Goal: Task Accomplishment & Management: Manage account settings

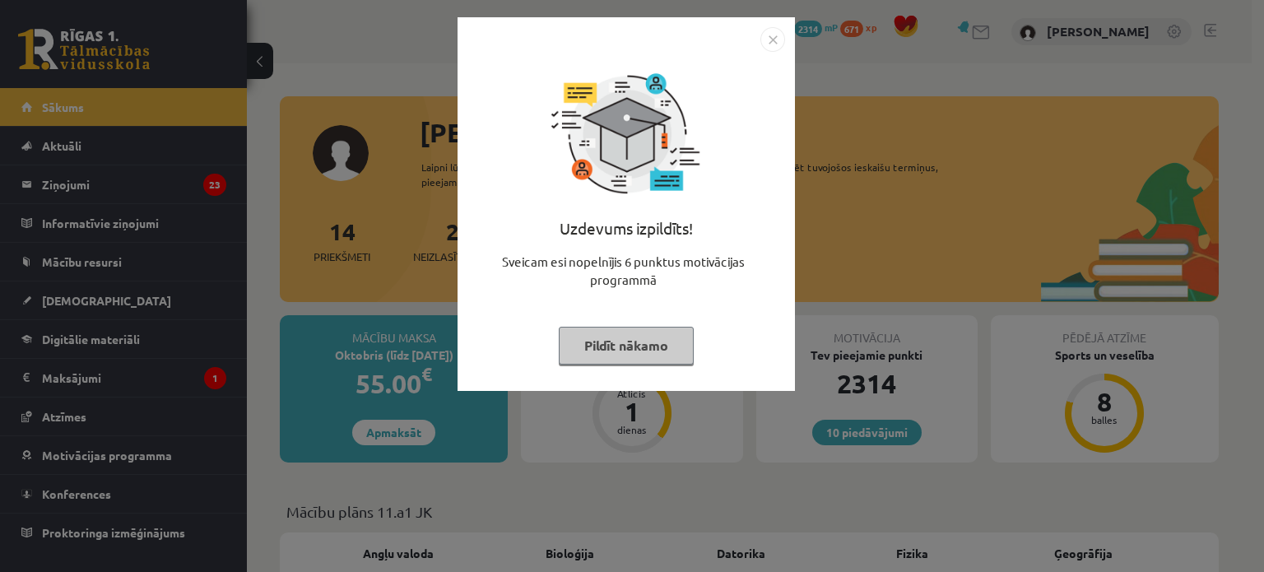
click at [612, 341] on button "Pildīt nākamo" at bounding box center [626, 346] width 135 height 38
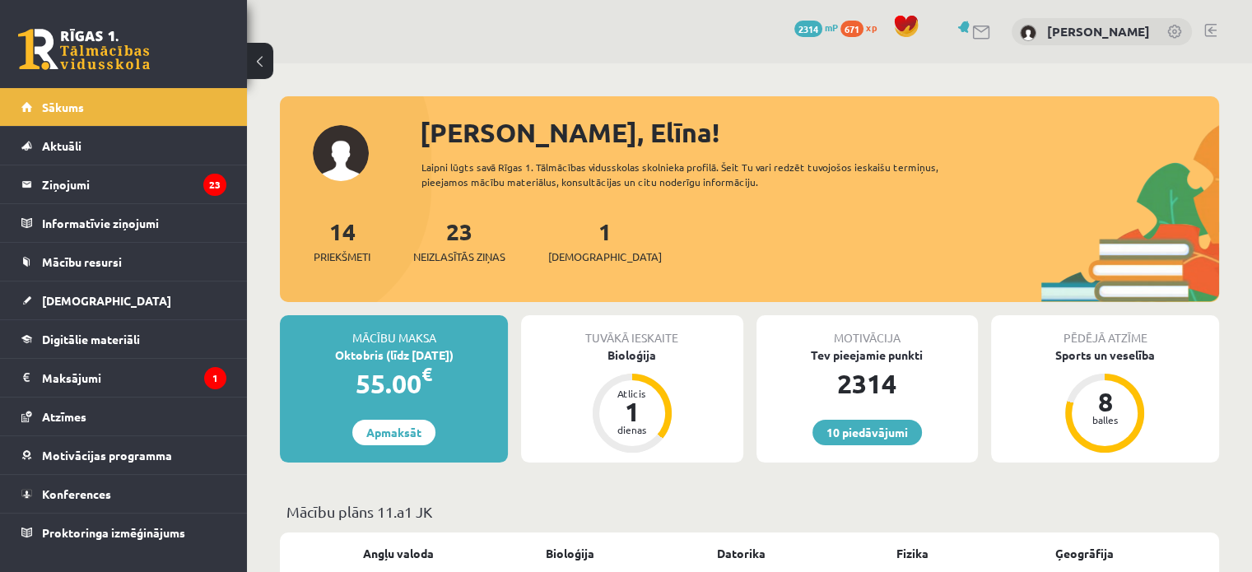
drag, startPoint x: 724, startPoint y: 417, endPoint x: 656, endPoint y: 312, distance: 125.6
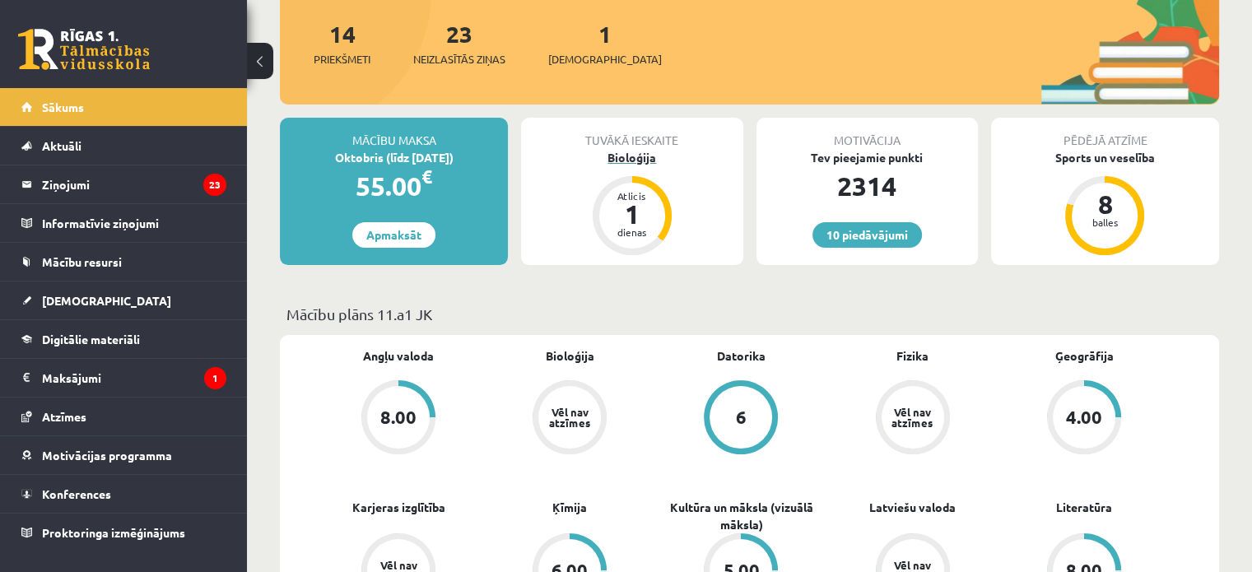
scroll to position [247, 0]
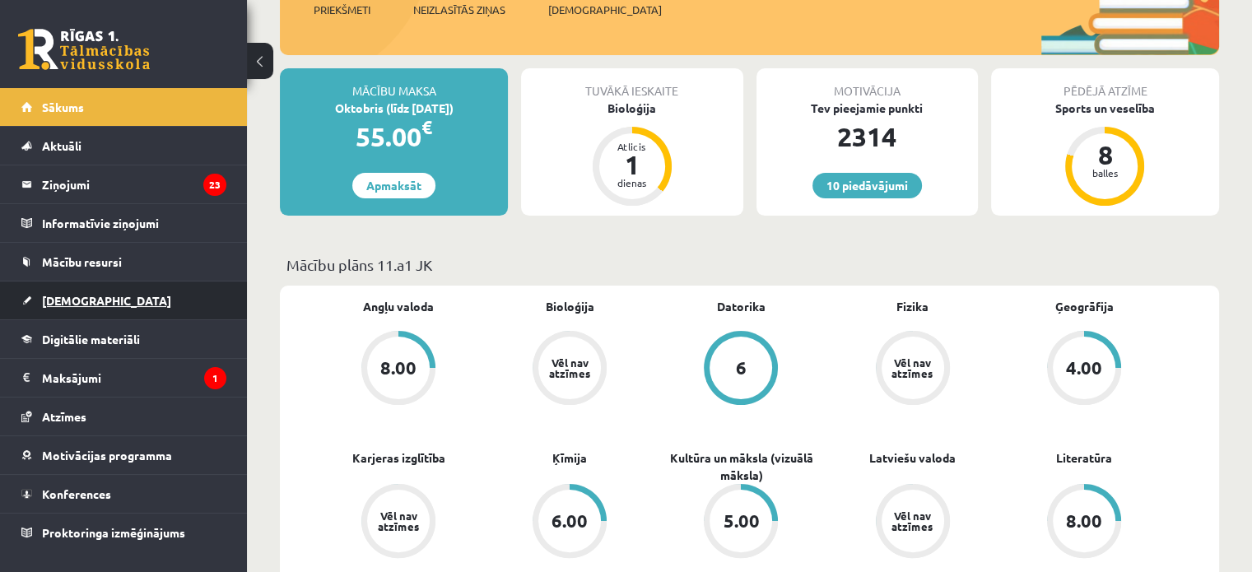
click at [53, 297] on span "[DEMOGRAPHIC_DATA]" at bounding box center [106, 300] width 129 height 15
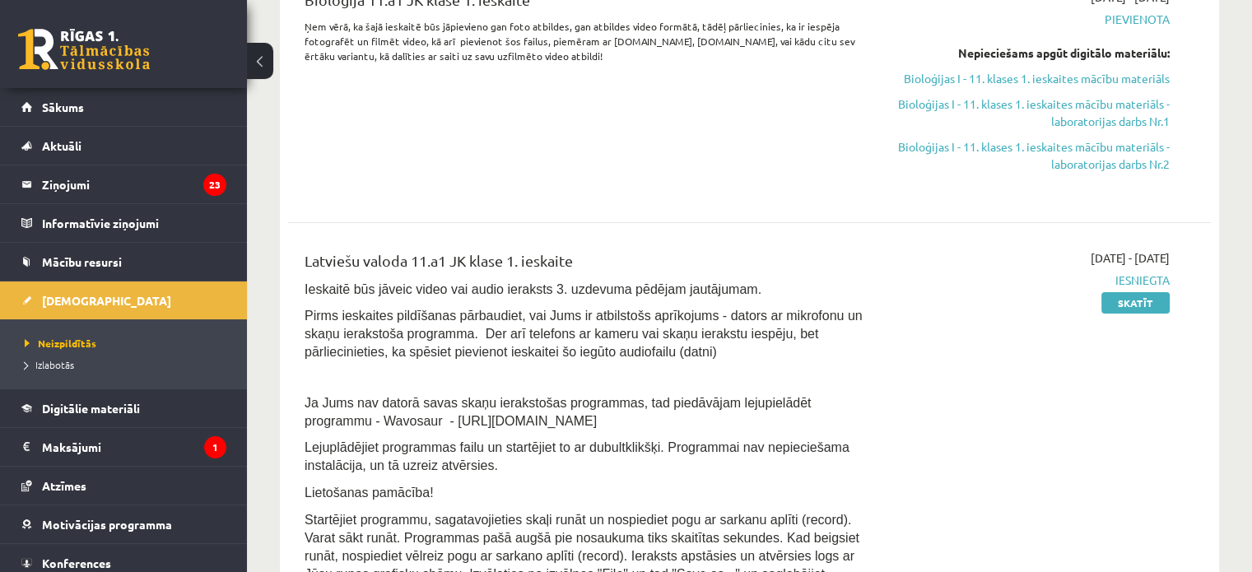
click at [58, 362] on span "Izlabotās" at bounding box center [49, 364] width 49 height 13
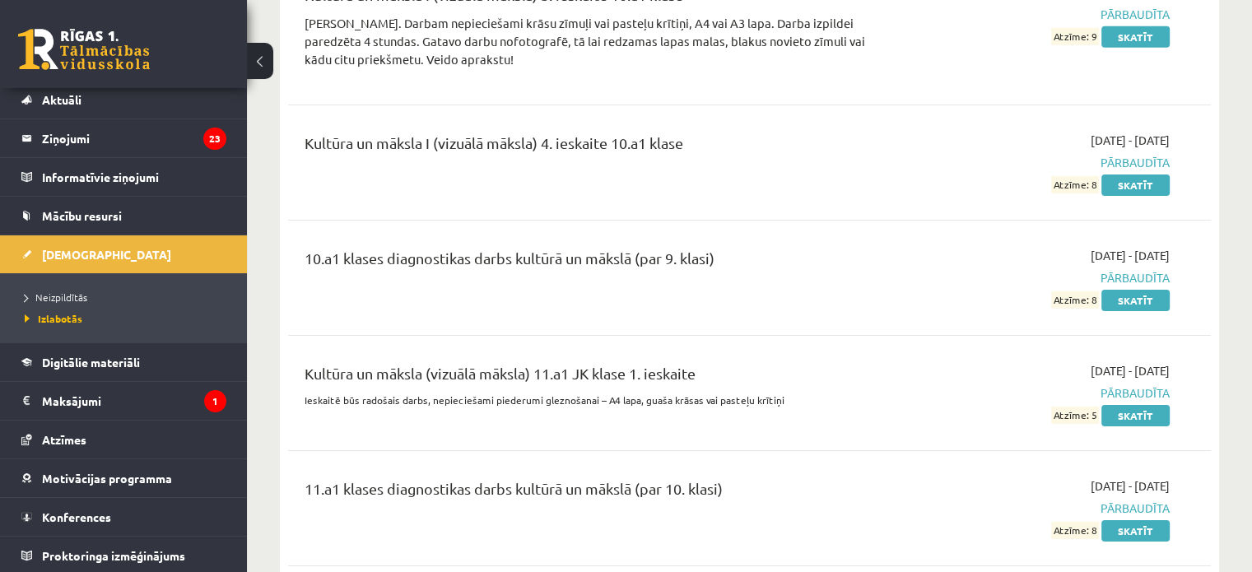
scroll to position [5432, 0]
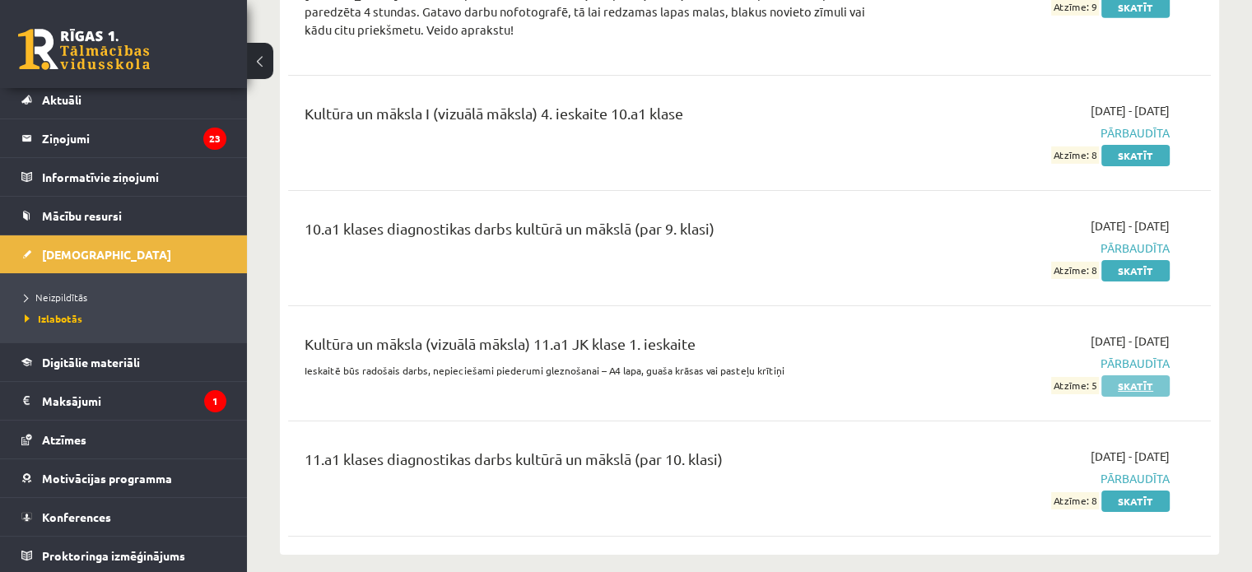
click at [1136, 375] on link "Skatīt" at bounding box center [1135, 385] width 68 height 21
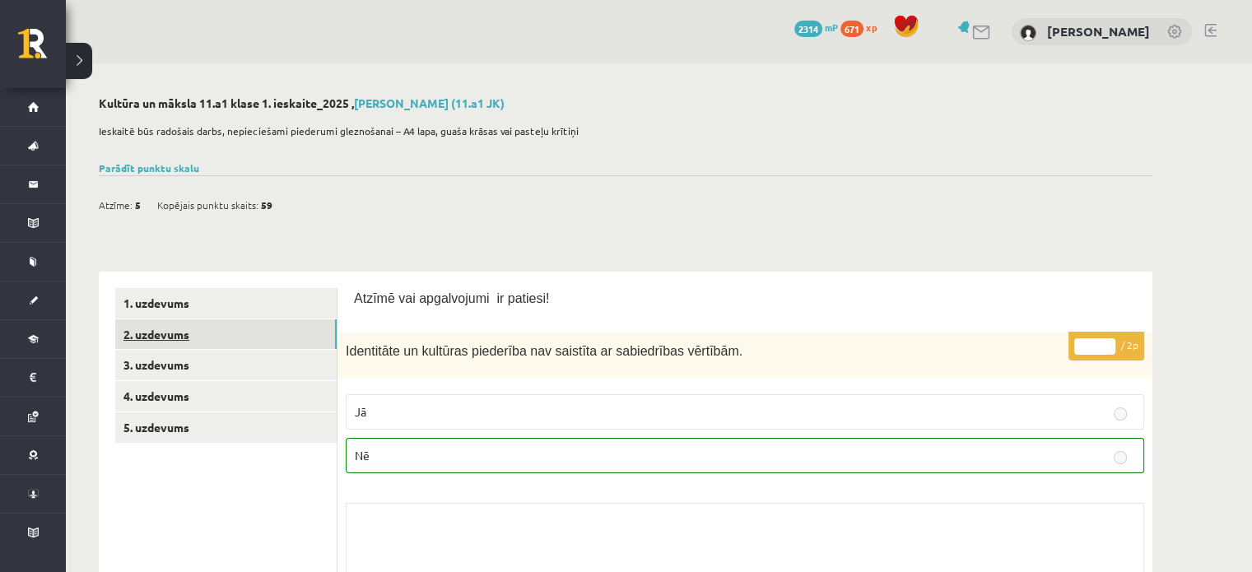
click at [143, 332] on link "2. uzdevums" at bounding box center [225, 334] width 221 height 30
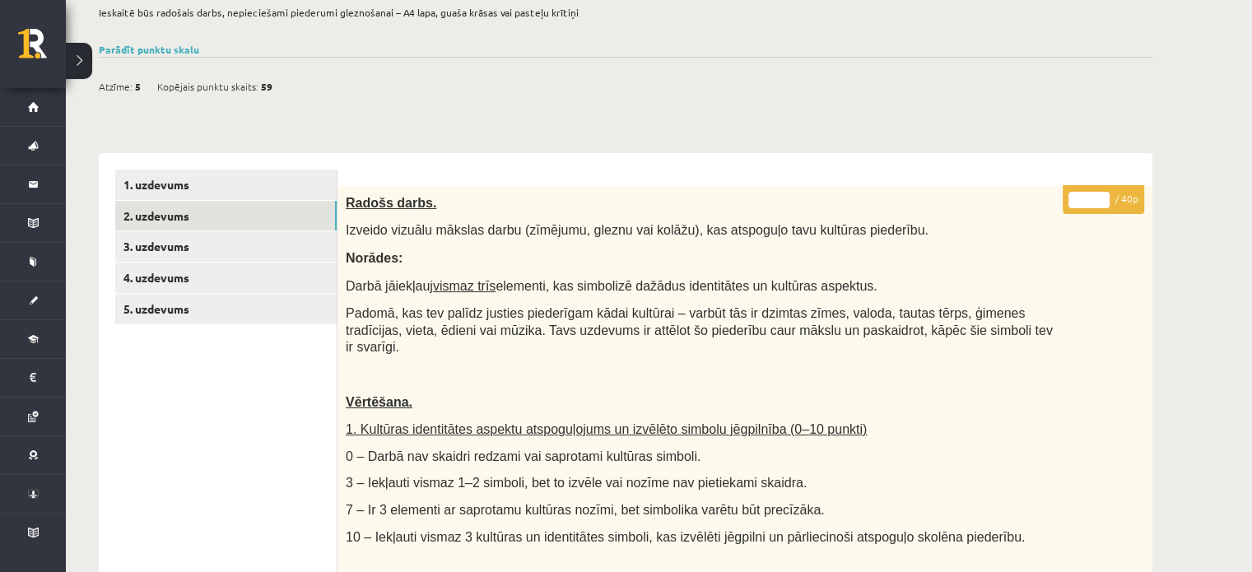
scroll to position [57, 0]
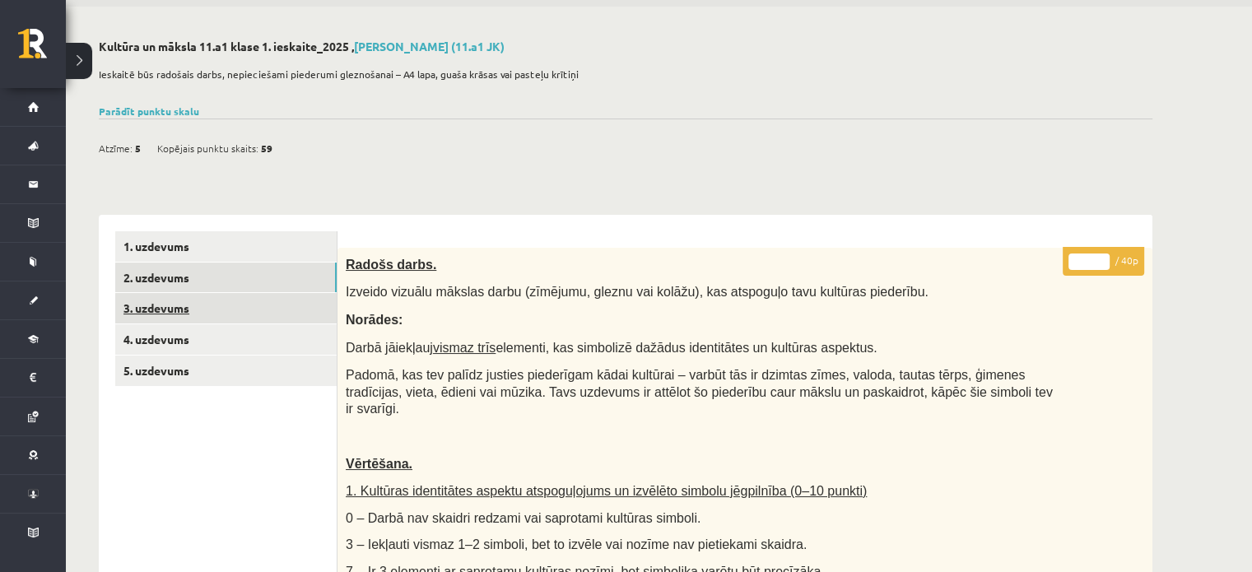
click at [171, 308] on link "3. uzdevums" at bounding box center [225, 308] width 221 height 30
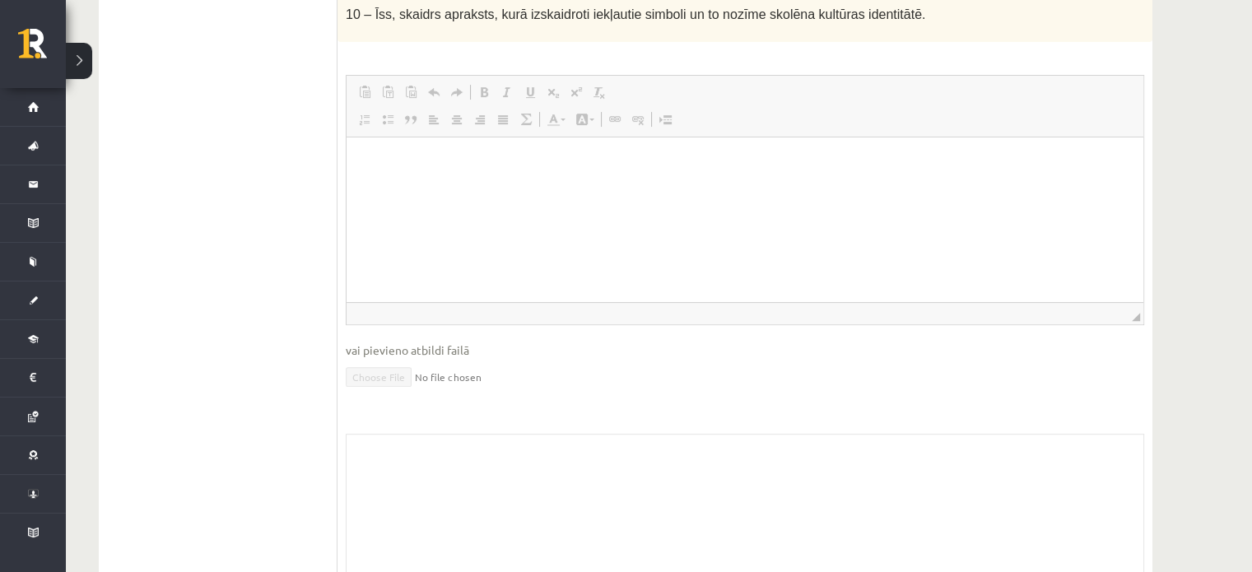
scroll to position [307, 0]
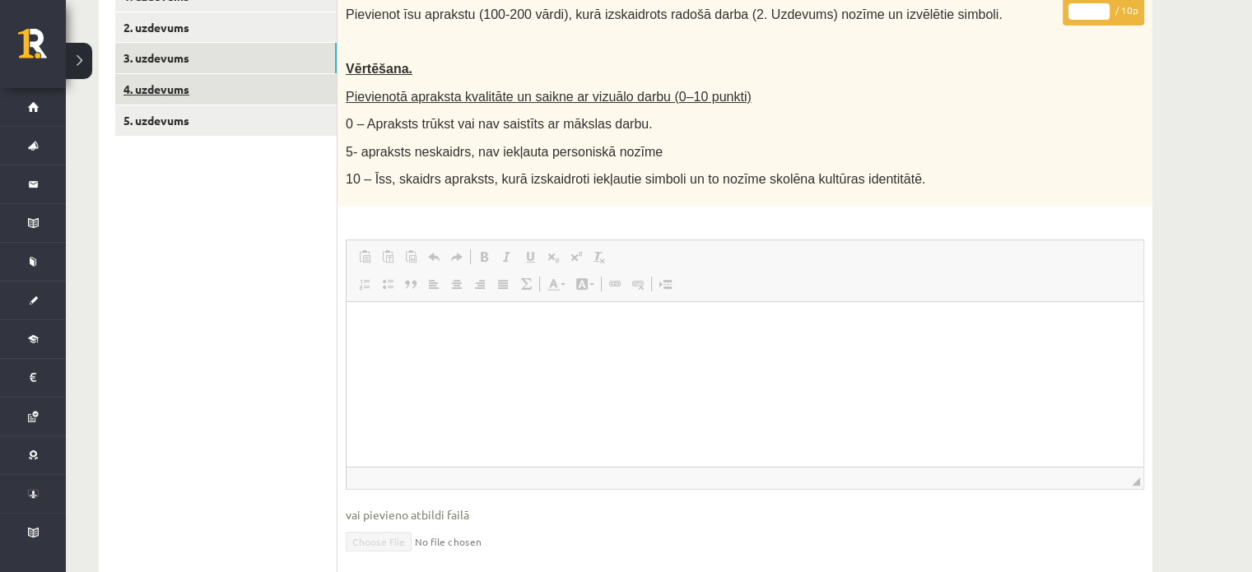
click at [144, 86] on link "4. uzdevums" at bounding box center [225, 89] width 221 height 30
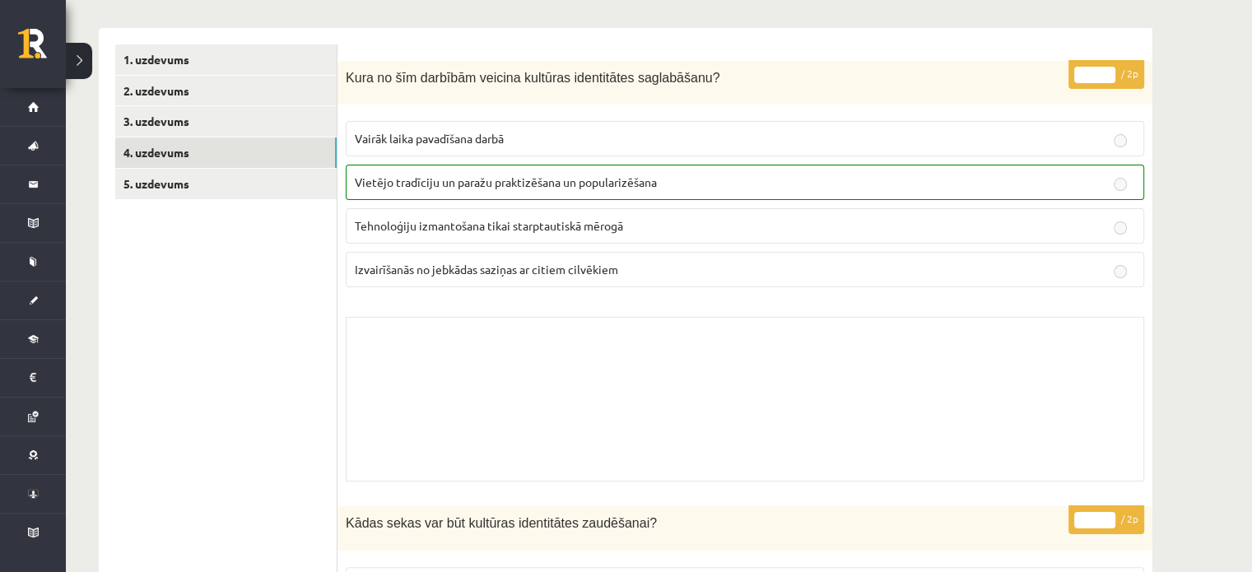
scroll to position [14, 0]
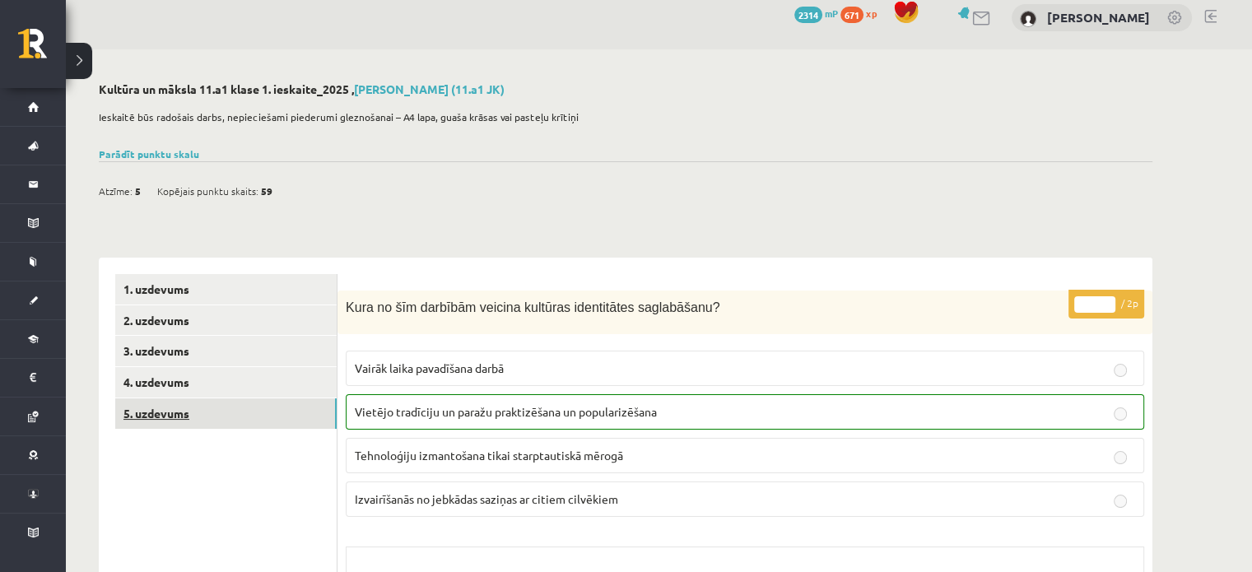
click at [172, 417] on link "5. uzdevums" at bounding box center [225, 413] width 221 height 30
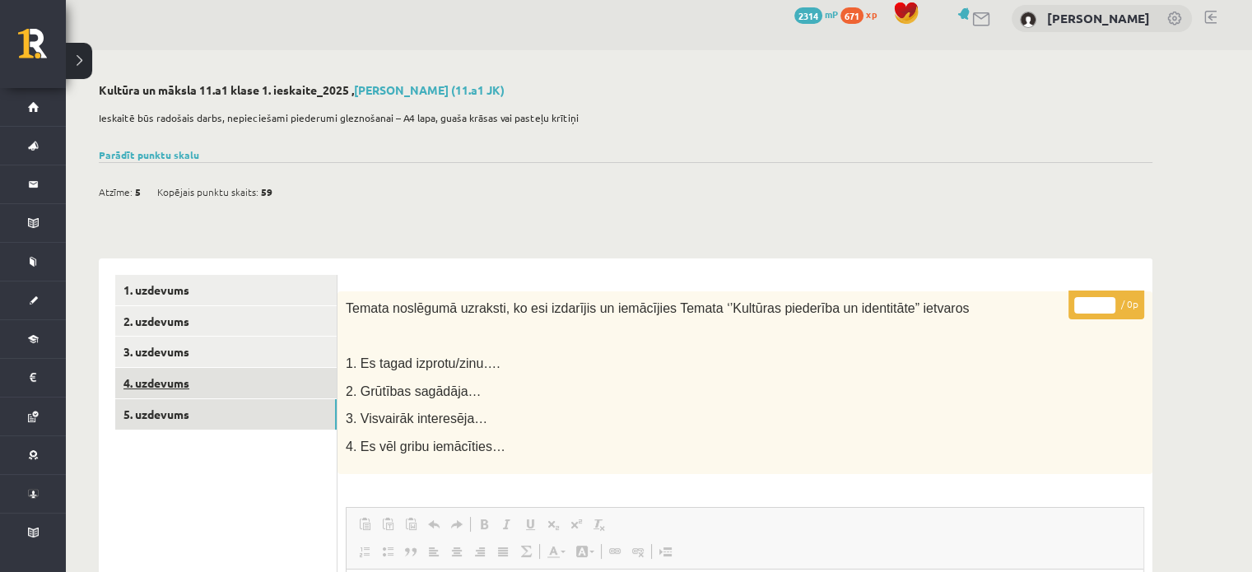
scroll to position [0, 0]
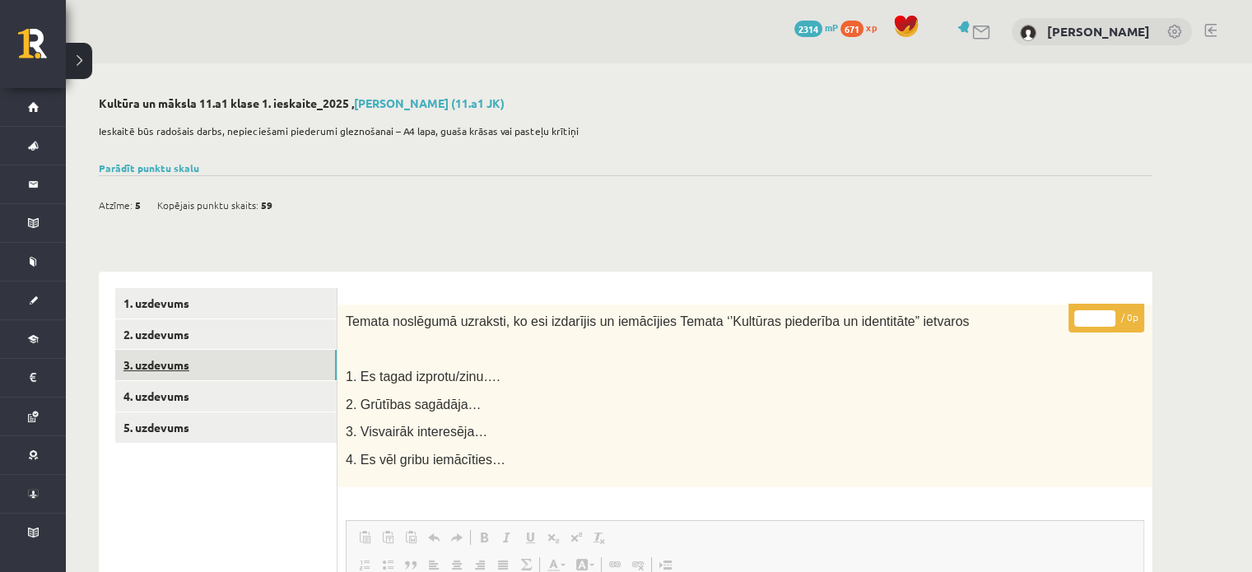
click at [142, 368] on link "3. uzdevums" at bounding box center [225, 365] width 221 height 30
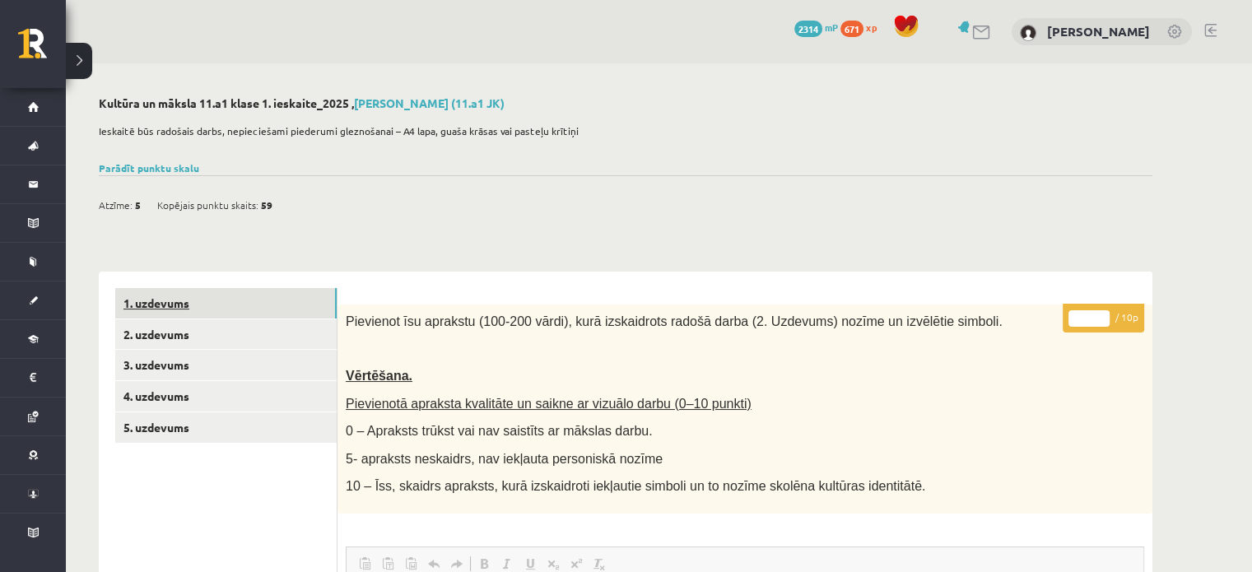
click at [169, 300] on link "1. uzdevums" at bounding box center [225, 303] width 221 height 30
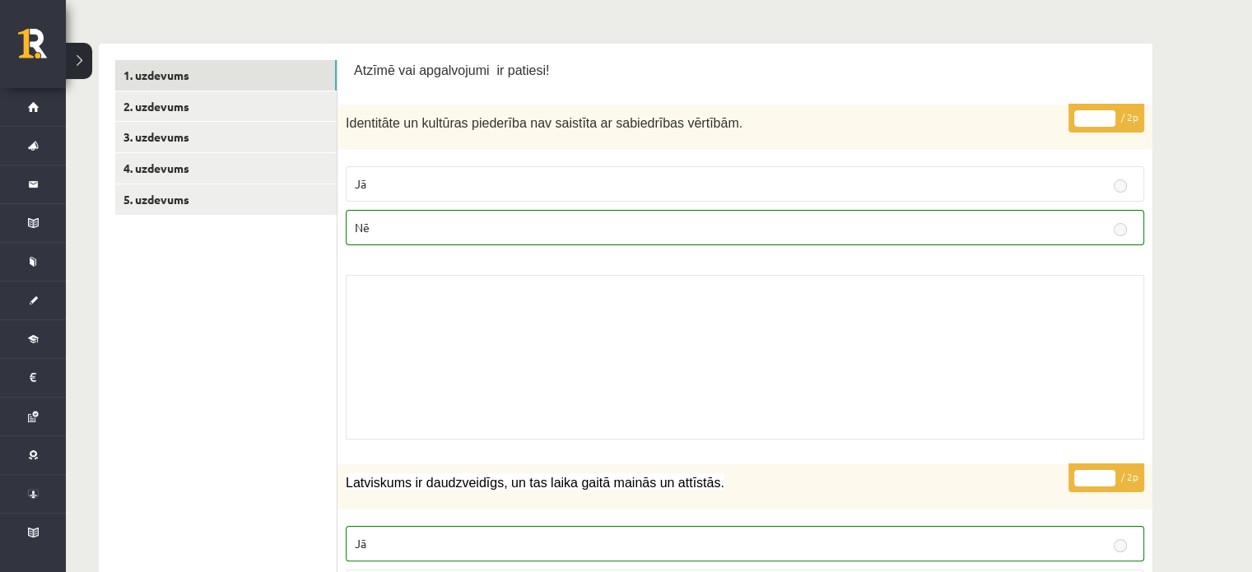
scroll to position [247, 0]
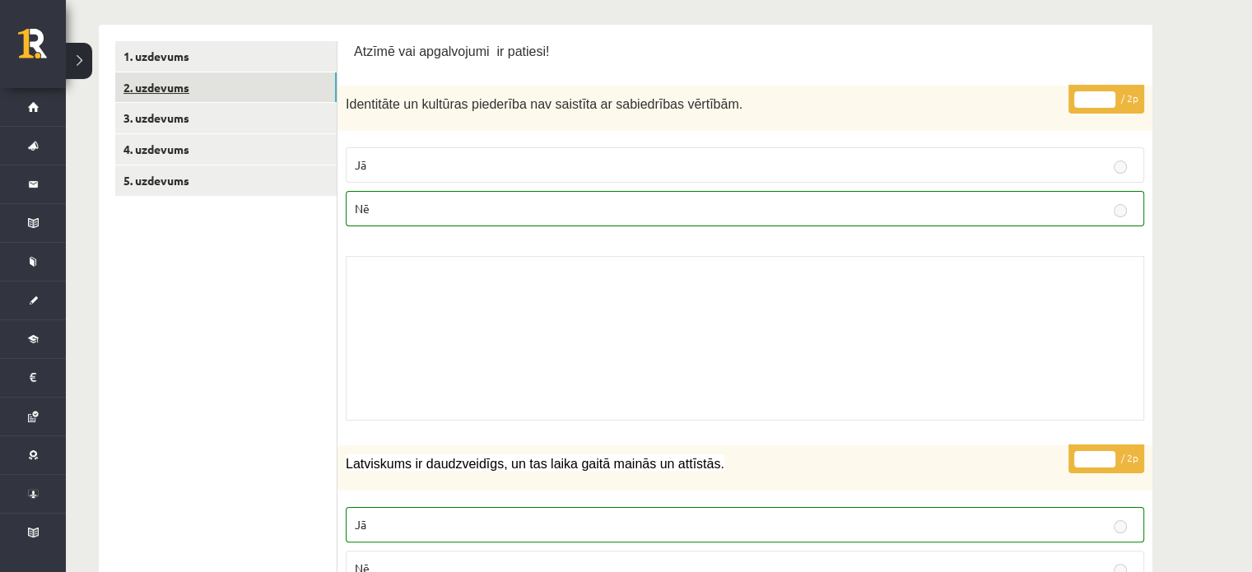
click at [160, 88] on link "2. uzdevums" at bounding box center [225, 87] width 221 height 30
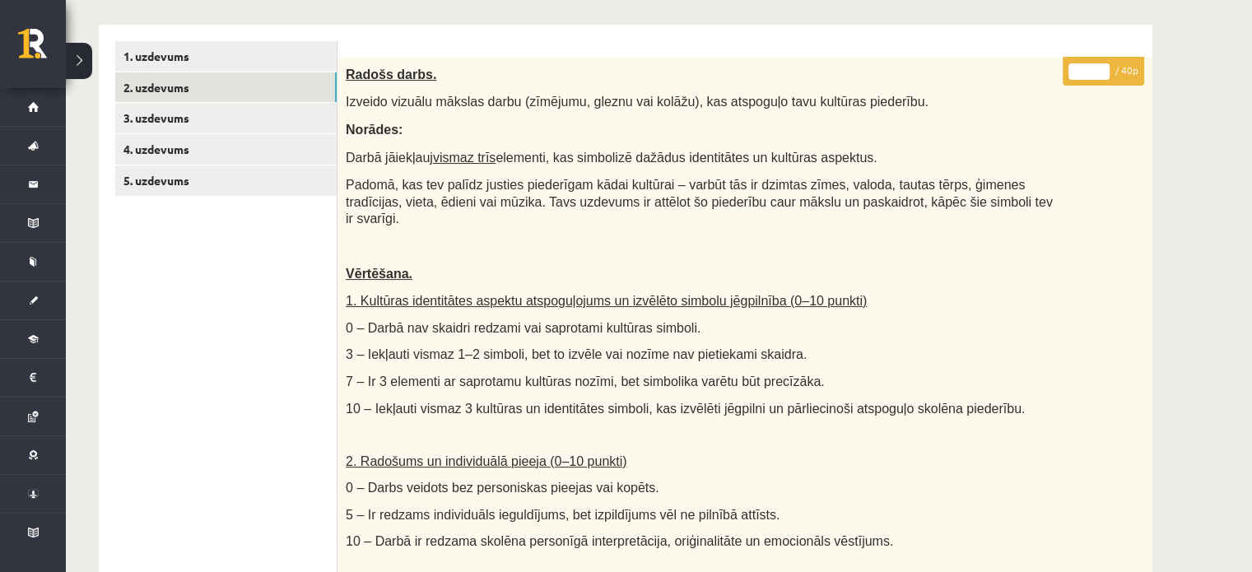
scroll to position [0, 0]
click at [135, 116] on link "3. uzdevums" at bounding box center [225, 118] width 221 height 30
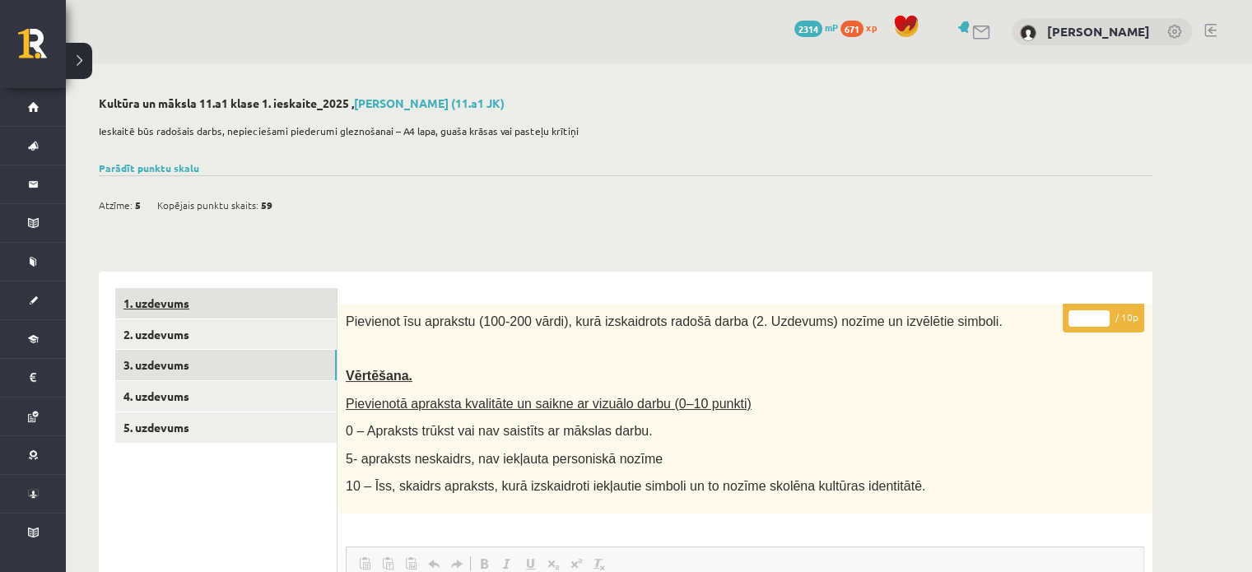
click at [176, 297] on link "1. uzdevums" at bounding box center [225, 303] width 221 height 30
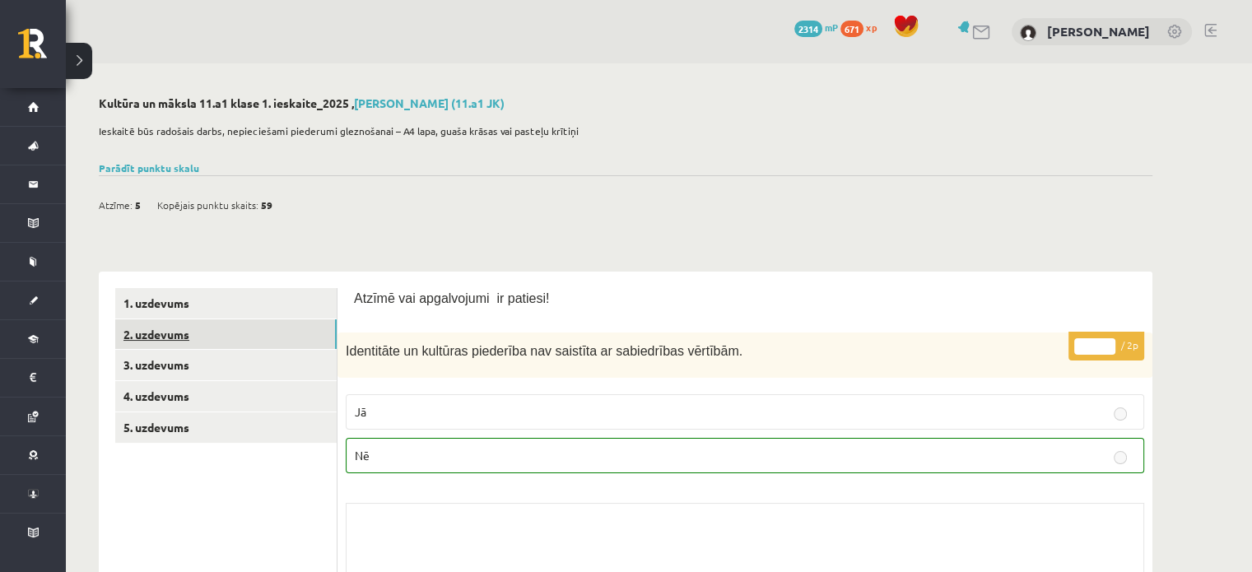
click at [152, 335] on link "2. uzdevums" at bounding box center [225, 334] width 221 height 30
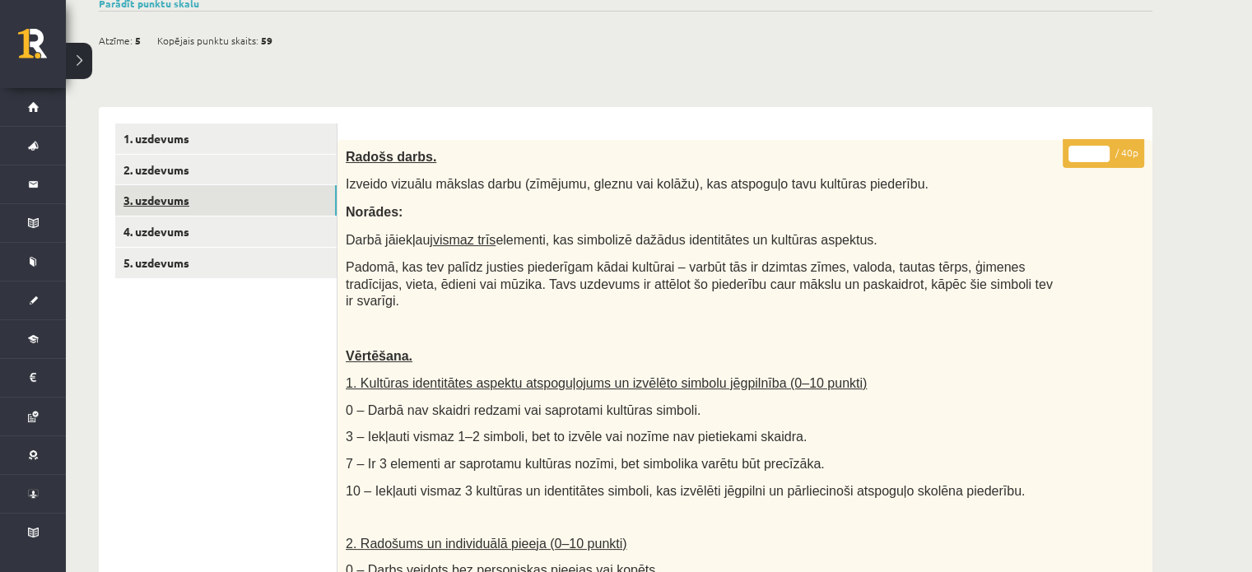
click at [179, 203] on link "3. uzdevums" at bounding box center [225, 200] width 221 height 30
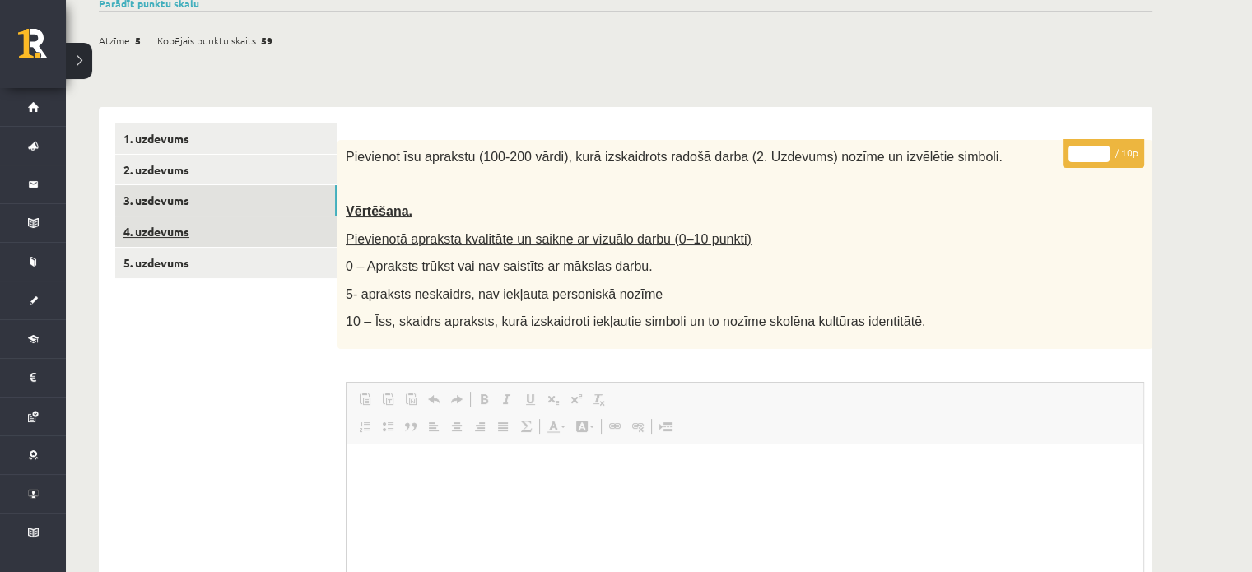
click at [166, 233] on link "4. uzdevums" at bounding box center [225, 231] width 221 height 30
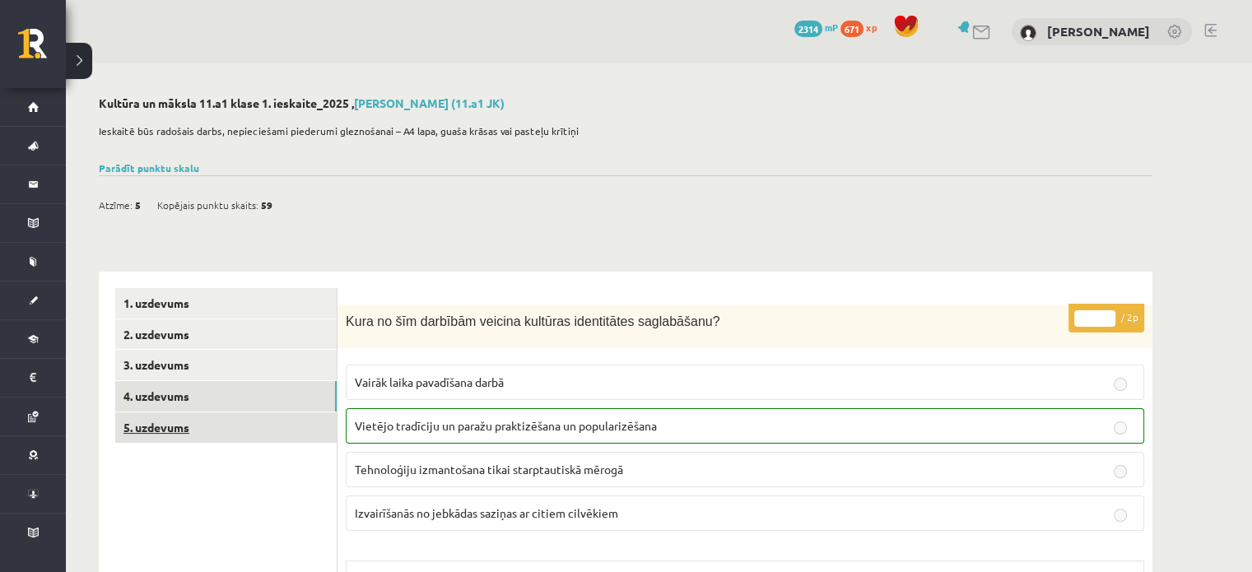
click at [184, 435] on link "5. uzdevums" at bounding box center [225, 427] width 221 height 30
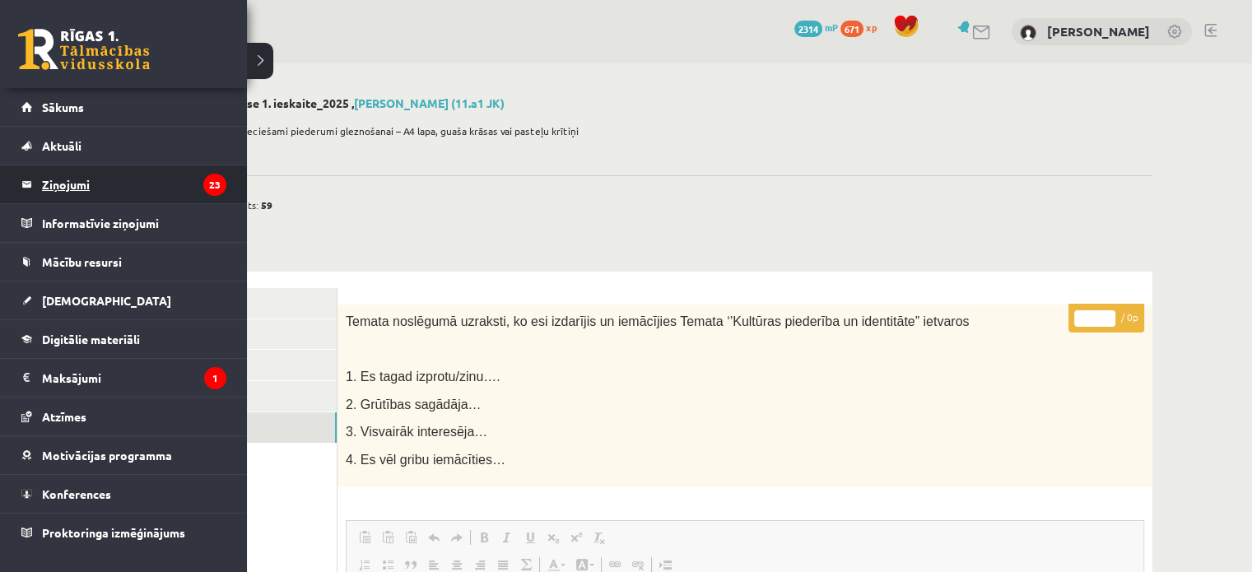
click at [58, 184] on legend "Ziņojumi 23" at bounding box center [134, 184] width 184 height 38
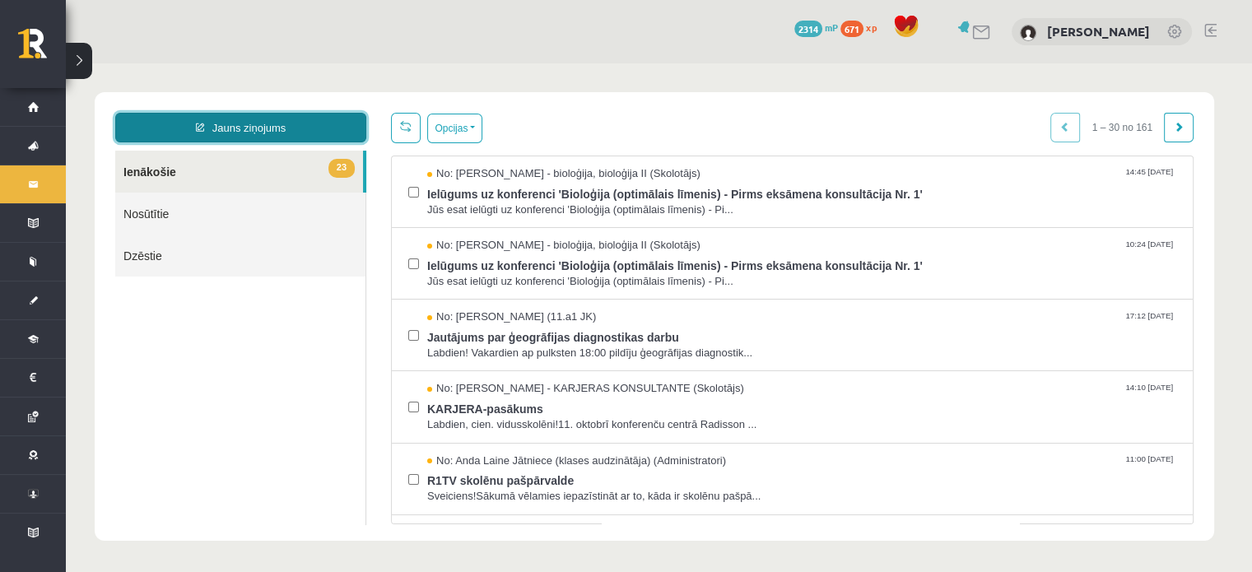
click at [314, 128] on link "Jauns ziņojums" at bounding box center [240, 128] width 251 height 30
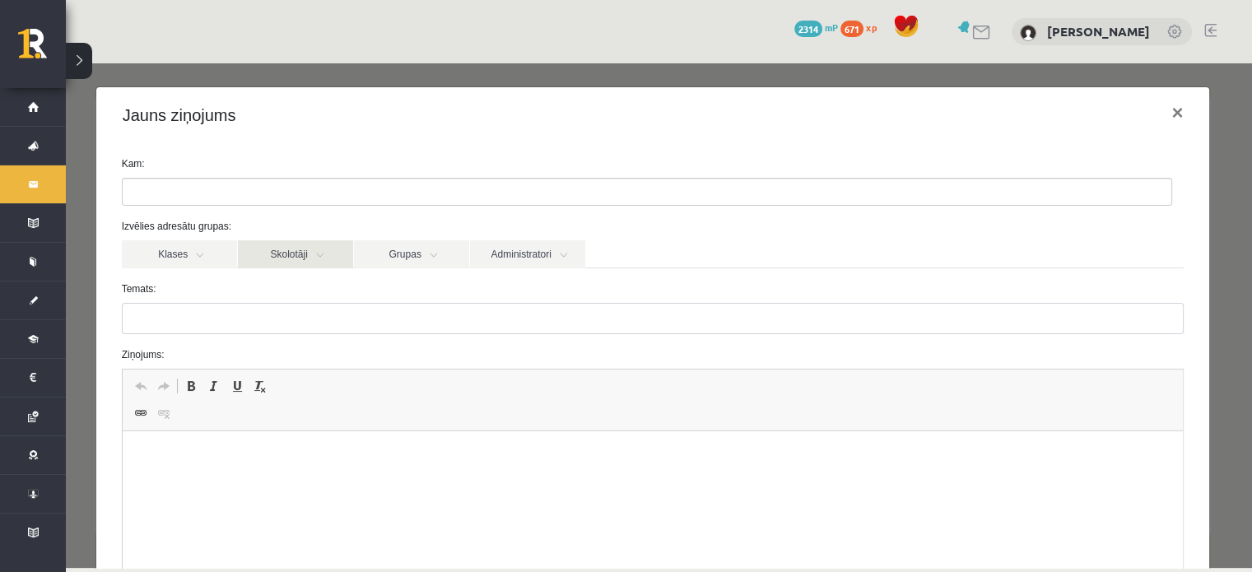
click at [317, 264] on link "Skolotāji" at bounding box center [295, 254] width 115 height 28
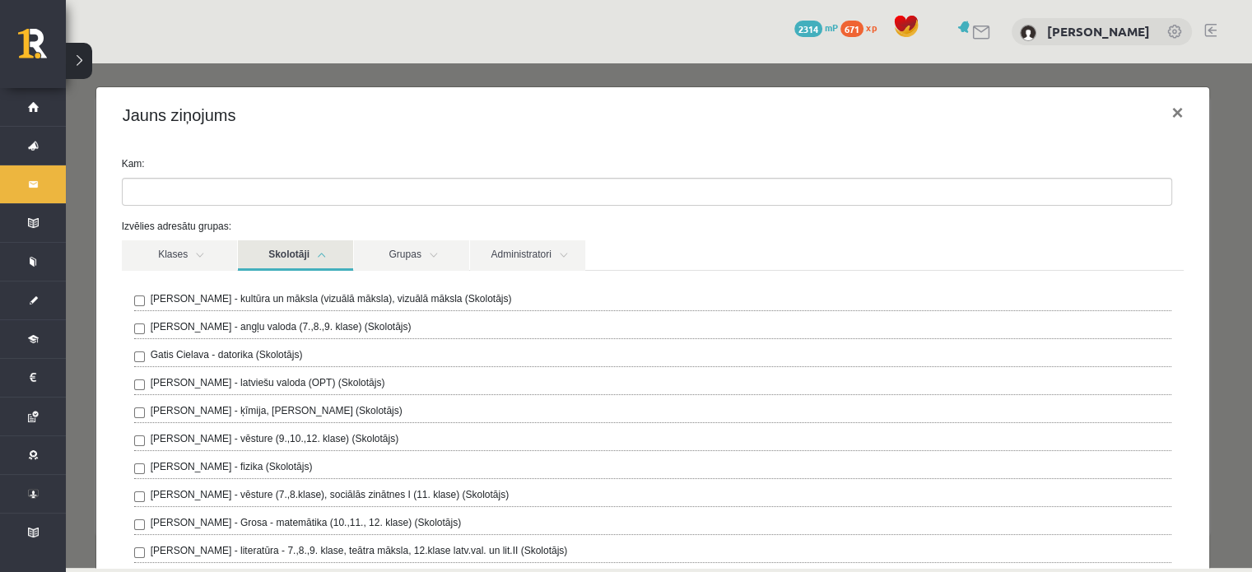
click at [327, 302] on label "Ilze Kolka - kultūra un māksla (vizuālā māksla), vizuālā māksla (Skolotājs)" at bounding box center [331, 298] width 361 height 15
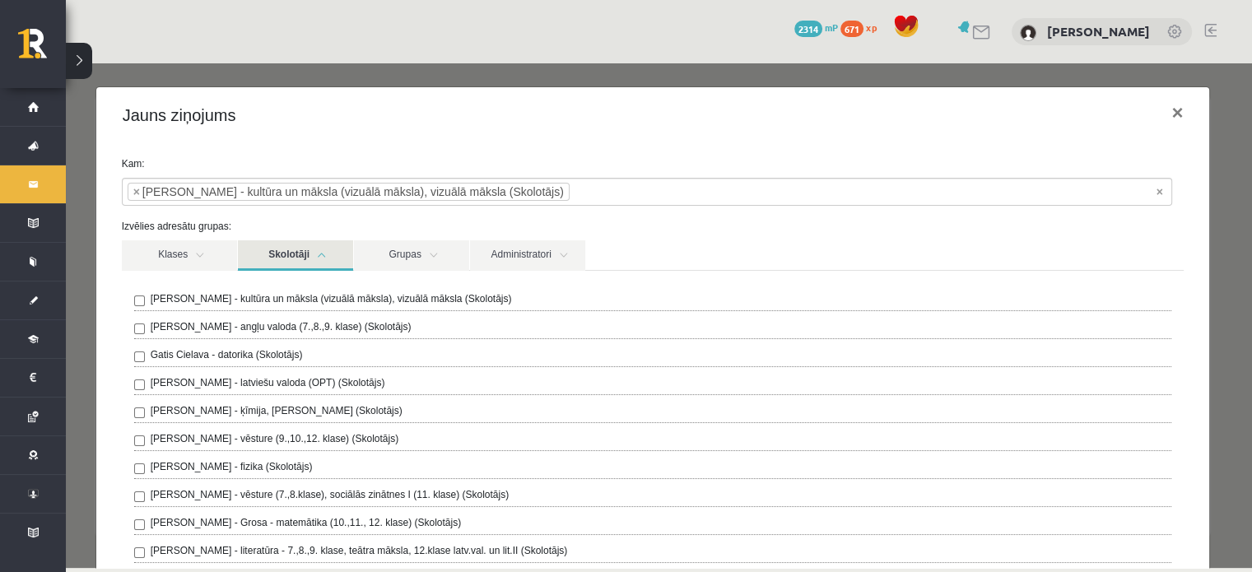
click at [319, 253] on link "Skolotāji" at bounding box center [295, 255] width 115 height 30
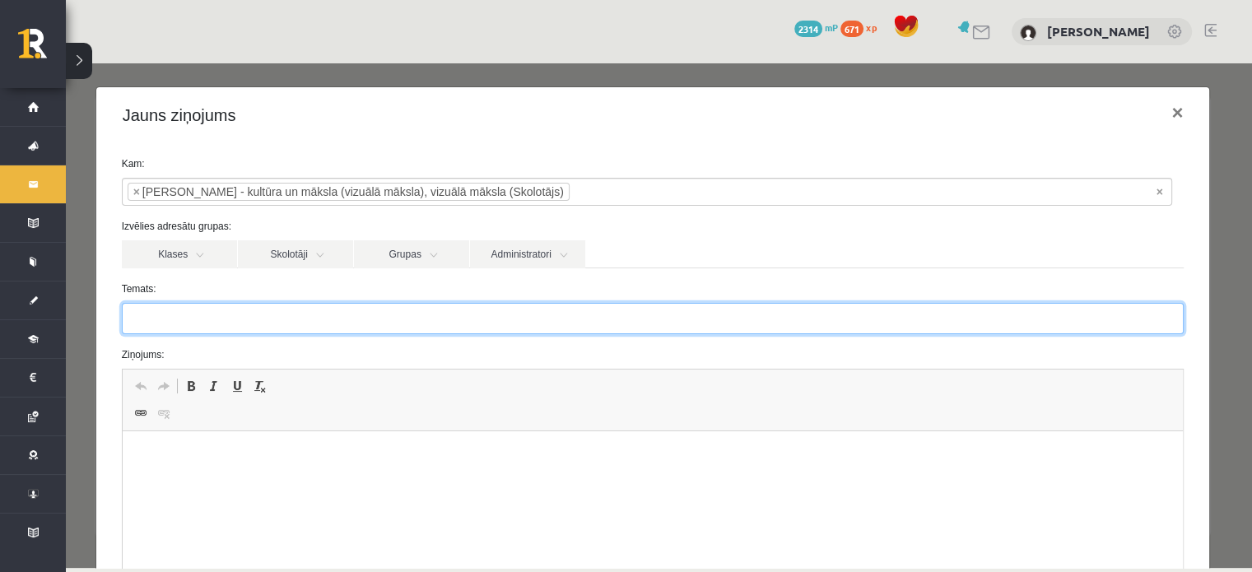
click at [293, 330] on input "Temats:" at bounding box center [653, 318] width 1063 height 31
type input "********"
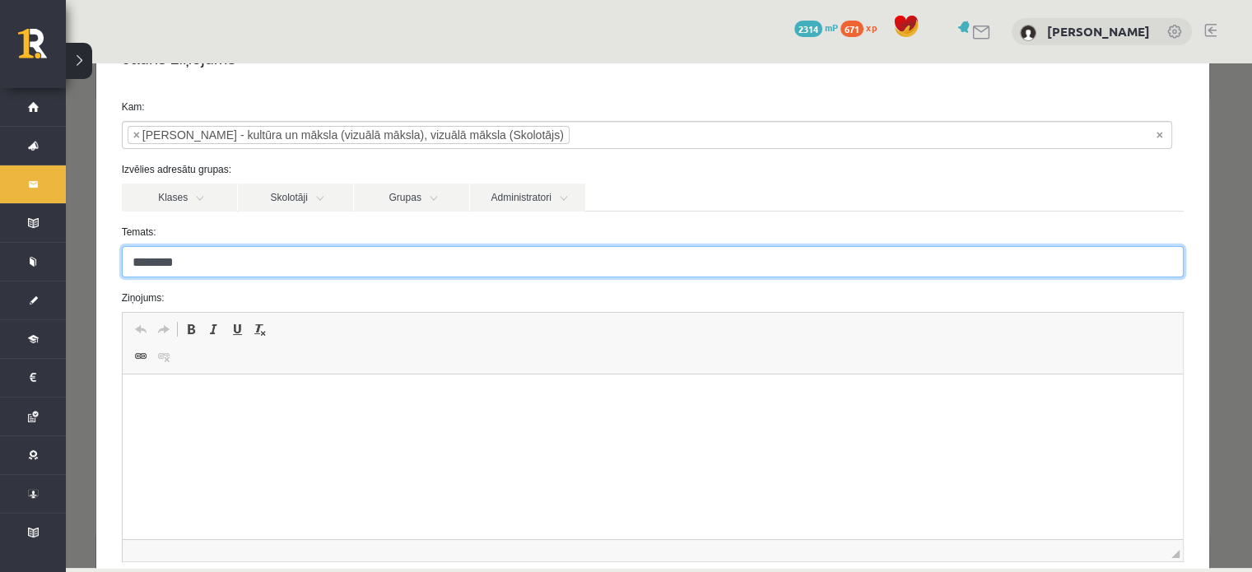
scroll to position [165, 0]
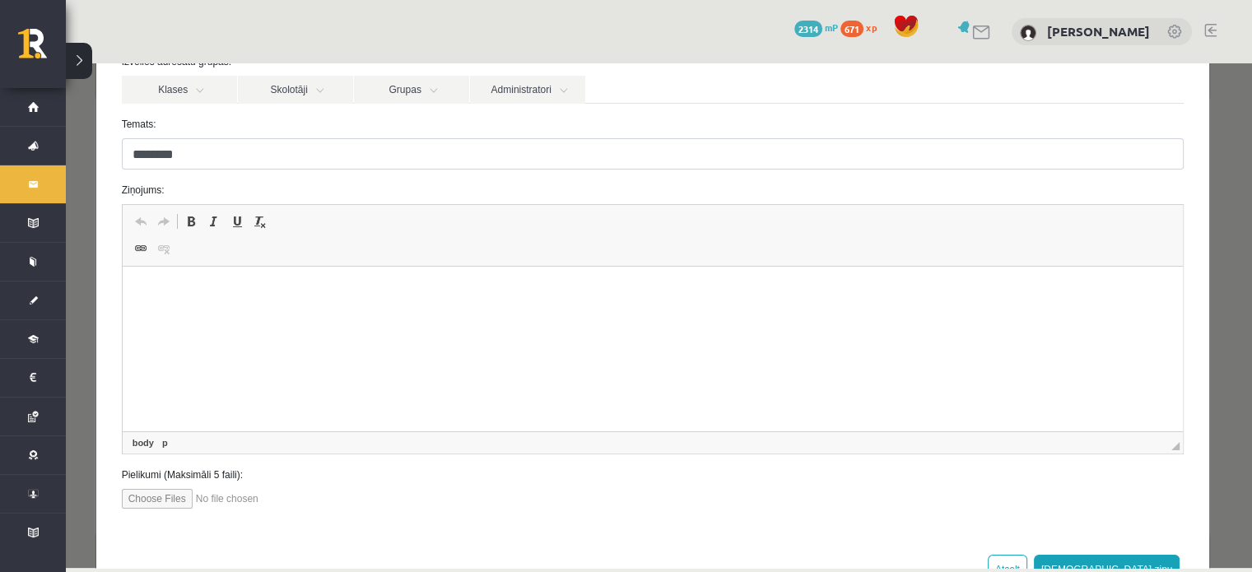
click at [359, 317] on html at bounding box center [652, 292] width 1061 height 50
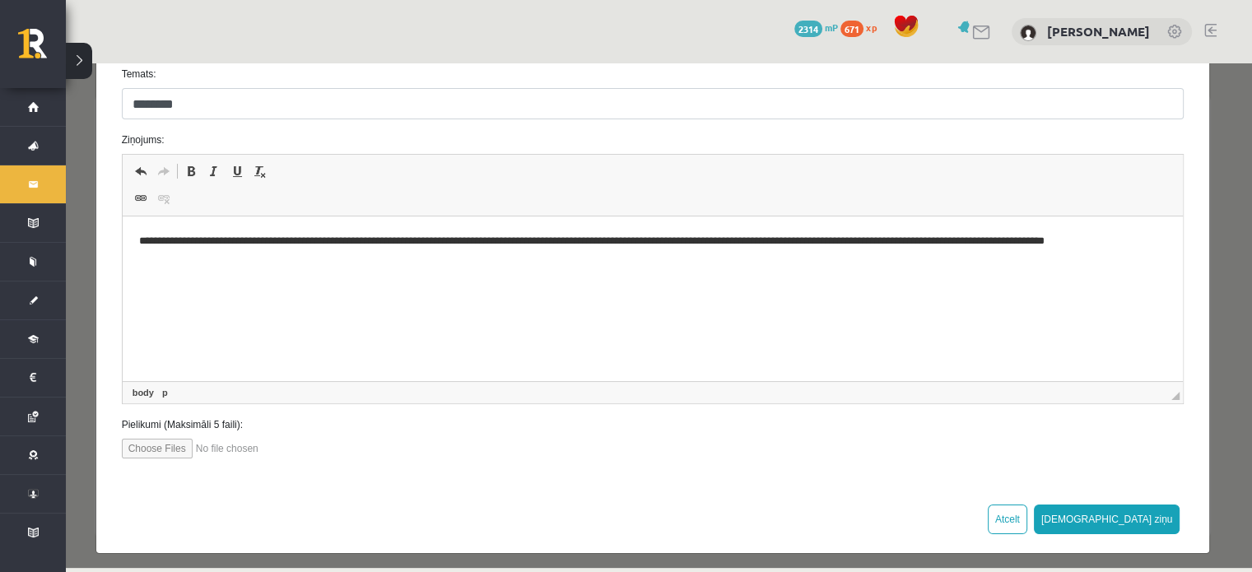
scroll to position [221, 0]
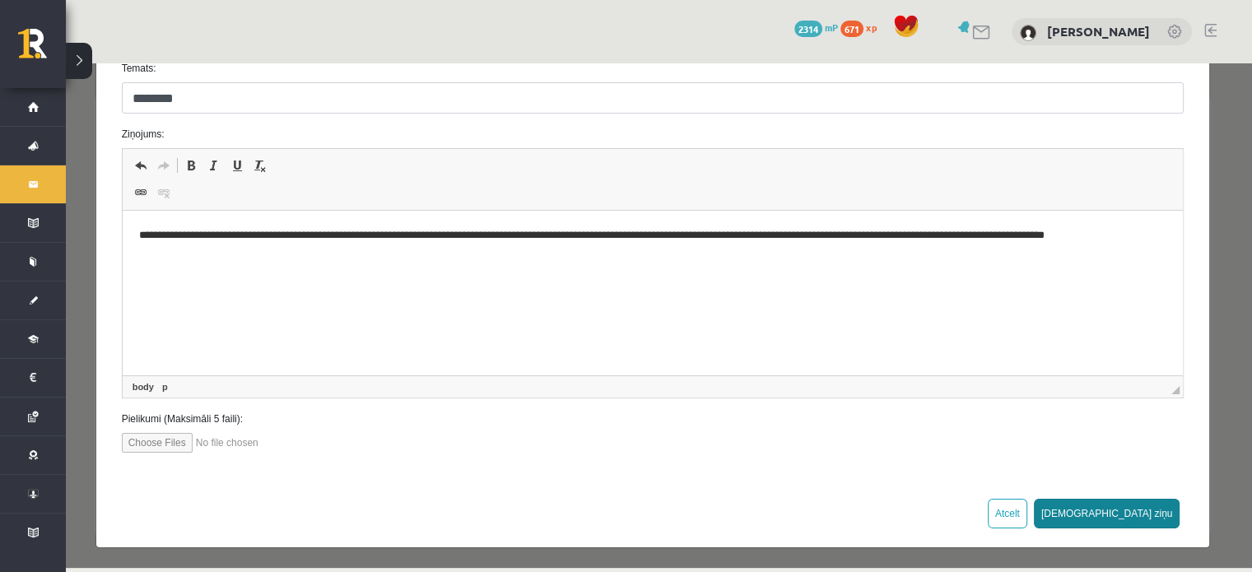
click at [1142, 518] on button "Sūtīt ziņu" at bounding box center [1107, 514] width 146 height 30
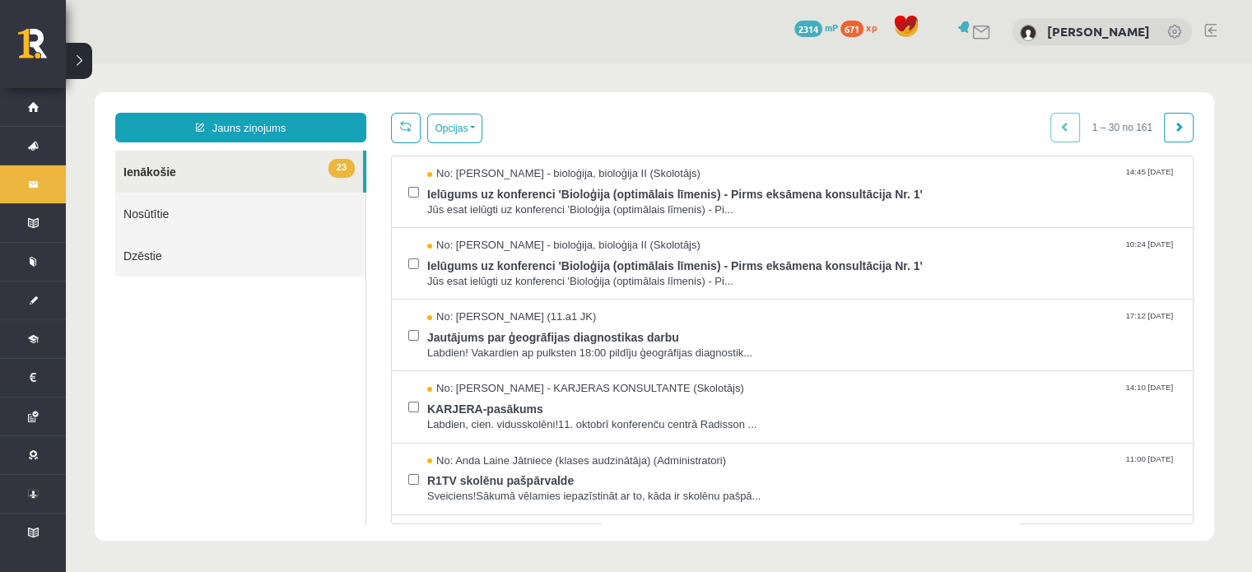
scroll to position [0, 0]
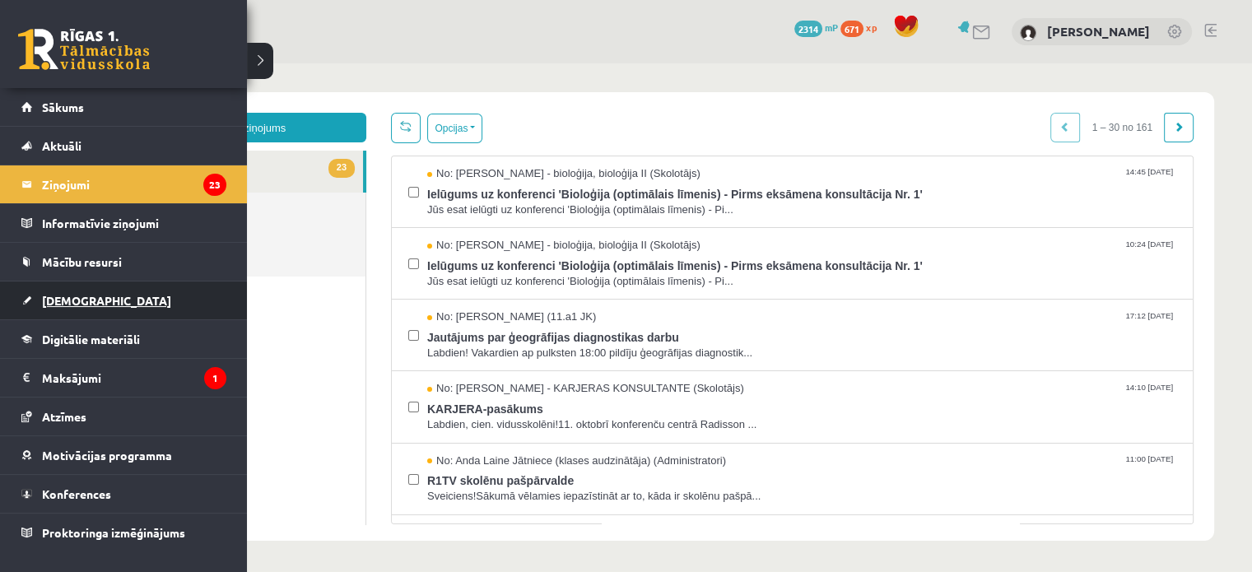
click at [28, 294] on link "[DEMOGRAPHIC_DATA]" at bounding box center [123, 300] width 205 height 38
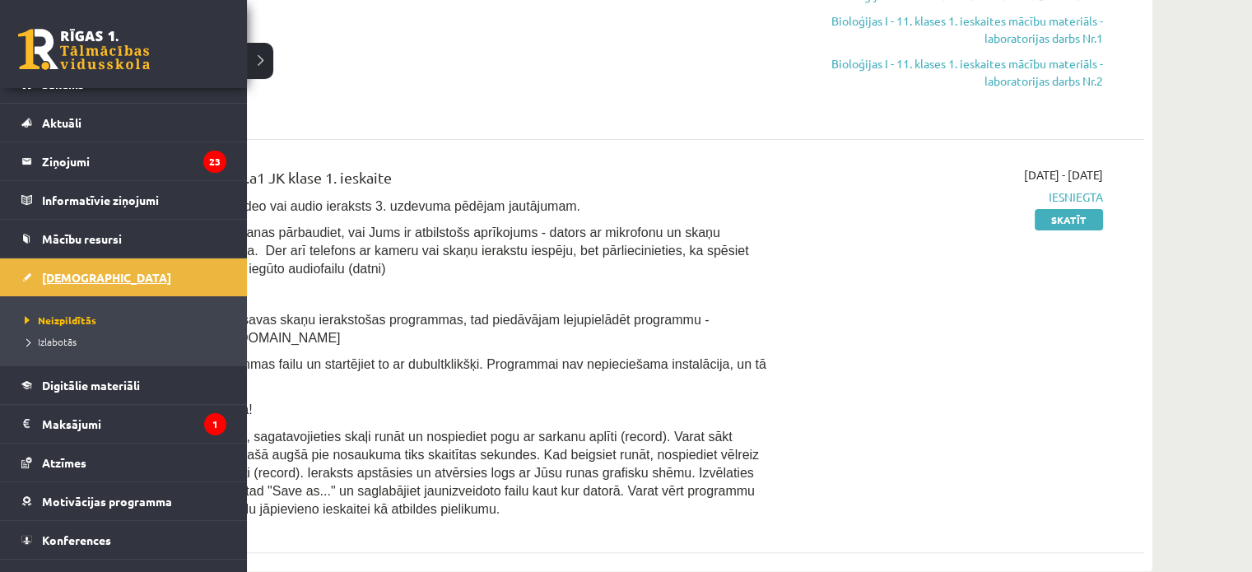
scroll to position [46, 0]
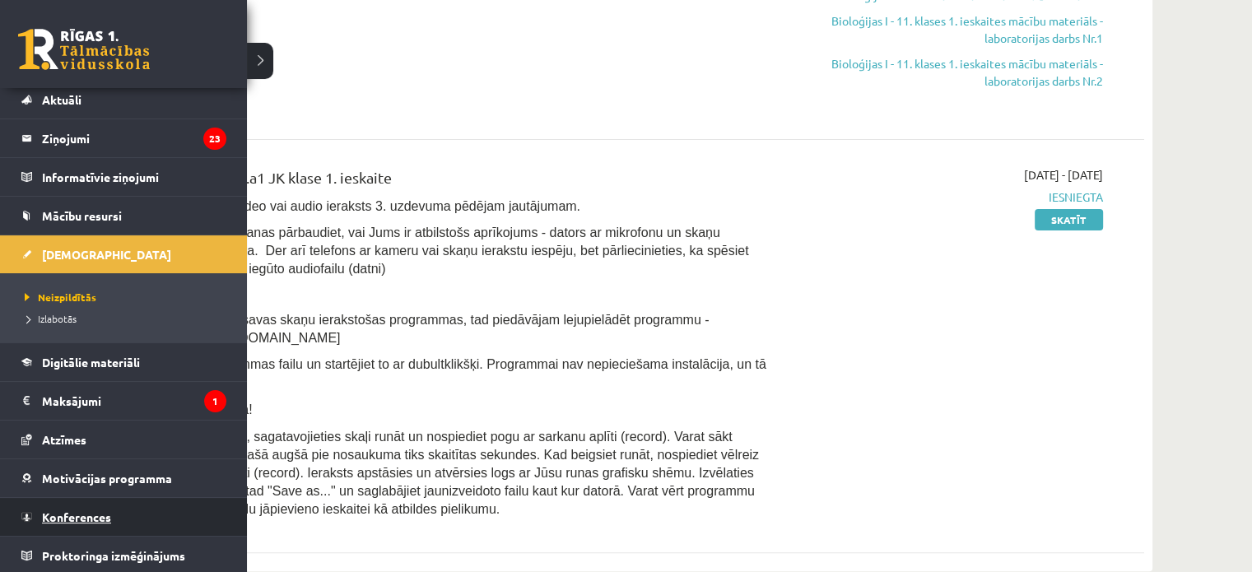
click at [76, 506] on link "Konferences" at bounding box center [123, 517] width 205 height 38
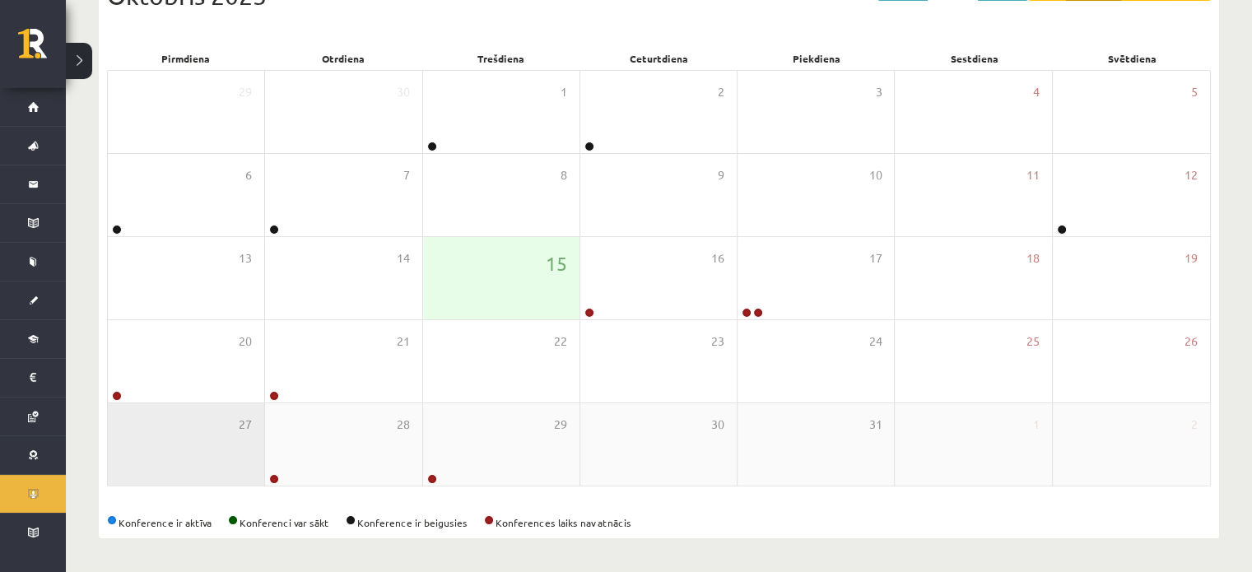
scroll to position [214, 0]
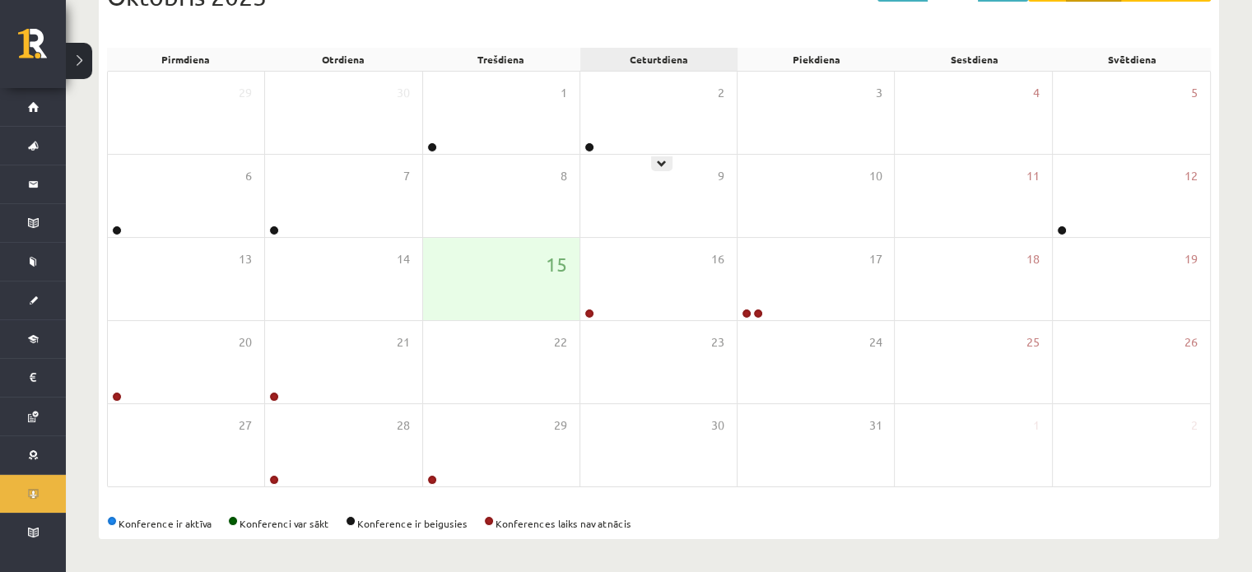
drag, startPoint x: 583, startPoint y: 149, endPoint x: 611, endPoint y: 46, distance: 106.8
click at [616, 45] on div "<< Iepr. Šodiena Nāk. >> Gads Mēnesis Nedēļa Diena Oktobris 2025" at bounding box center [659, 13] width 1104 height 70
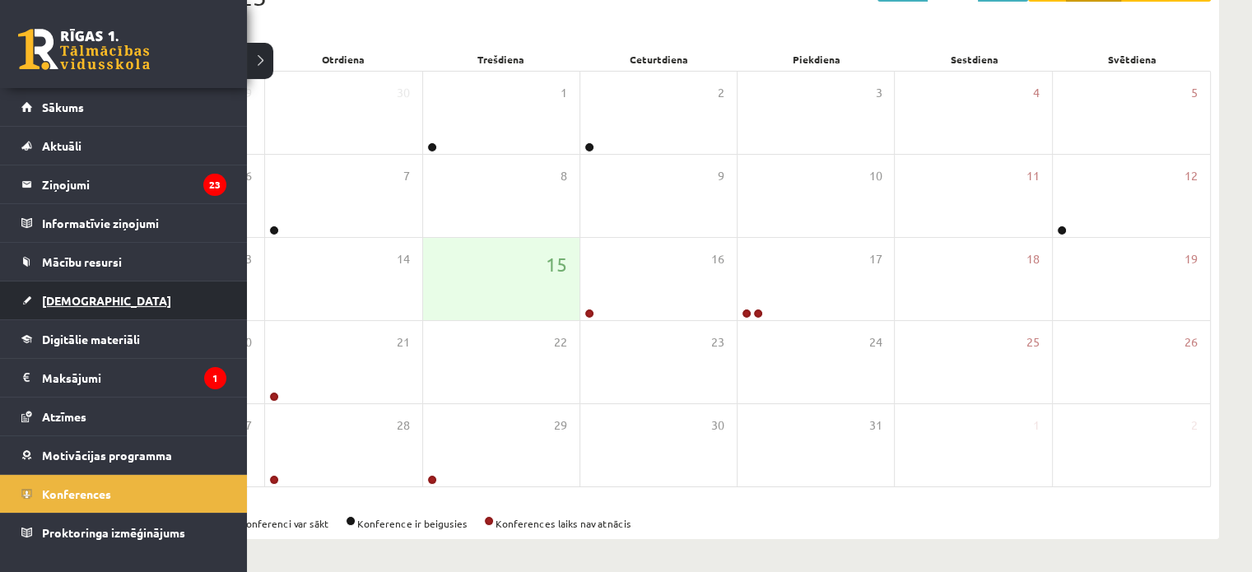
click at [39, 310] on link "[DEMOGRAPHIC_DATA]" at bounding box center [123, 300] width 205 height 38
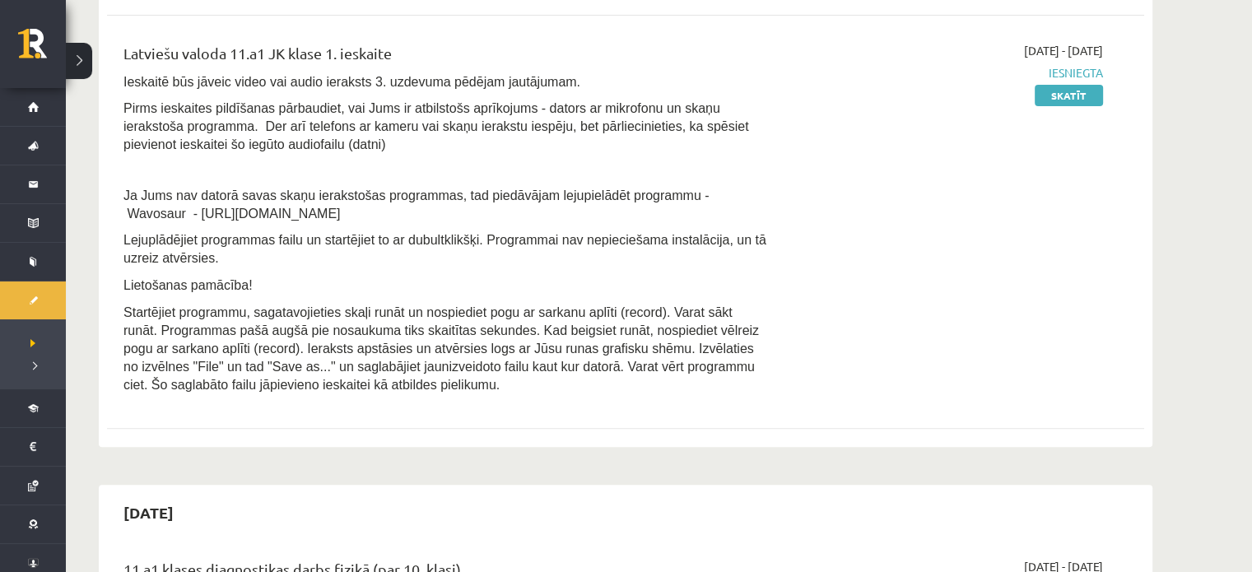
scroll to position [461, 0]
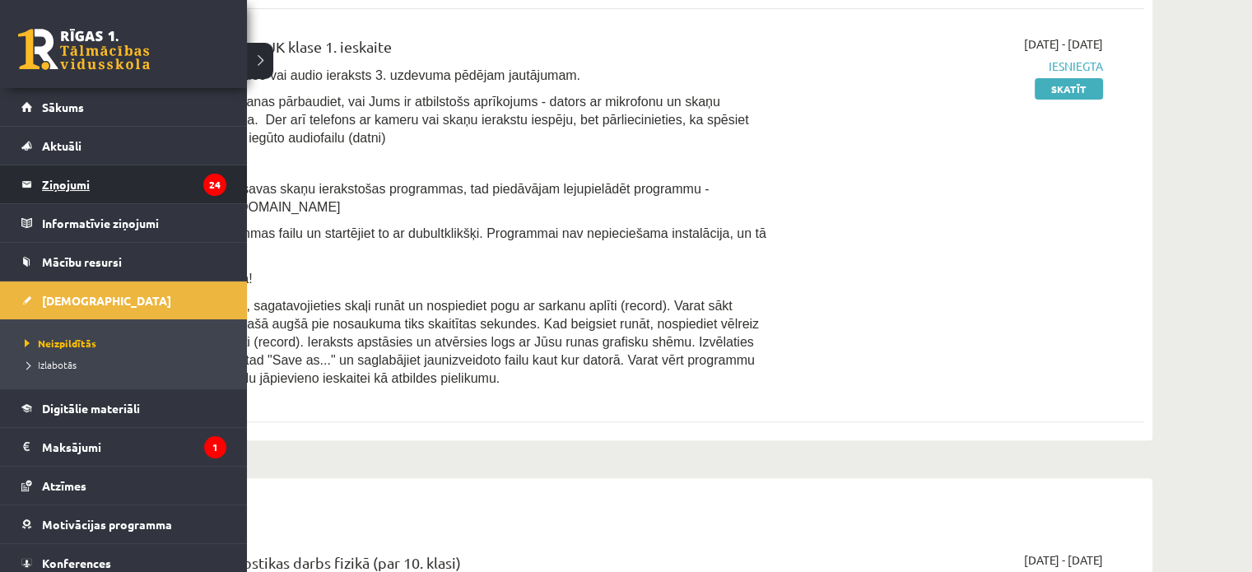
click at [54, 190] on legend "Ziņojumi 24" at bounding box center [134, 184] width 184 height 38
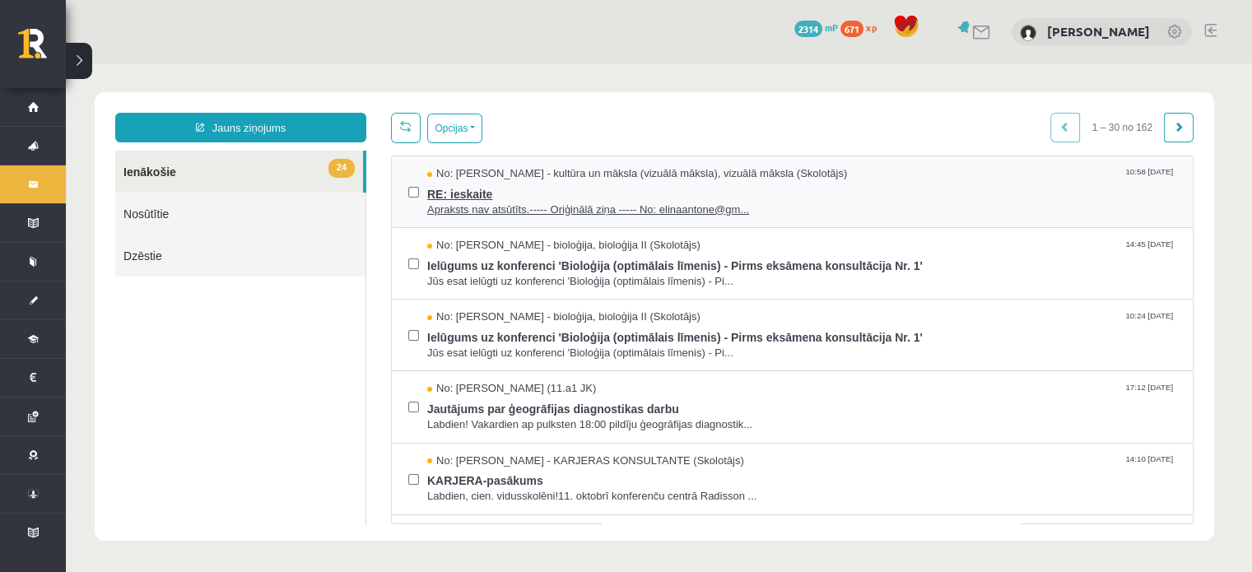
click at [624, 213] on span "Apraksts nav atsūtīts.----- Oriģinālā ziņa ----- No: elinaantone@gm..." at bounding box center [801, 210] width 749 height 16
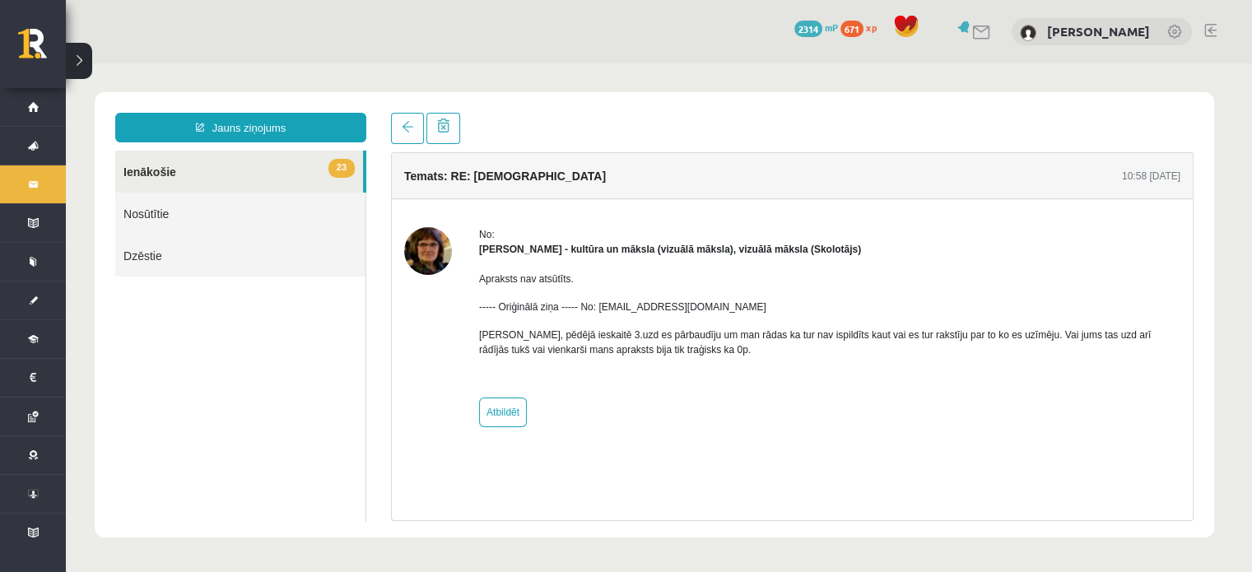
drag, startPoint x: 629, startPoint y: 267, endPoint x: 549, endPoint y: 142, distance: 148.4
click at [549, 142] on div at bounding box center [792, 128] width 802 height 31
click at [838, 26] on link "2314 mP" at bounding box center [816, 27] width 44 height 13
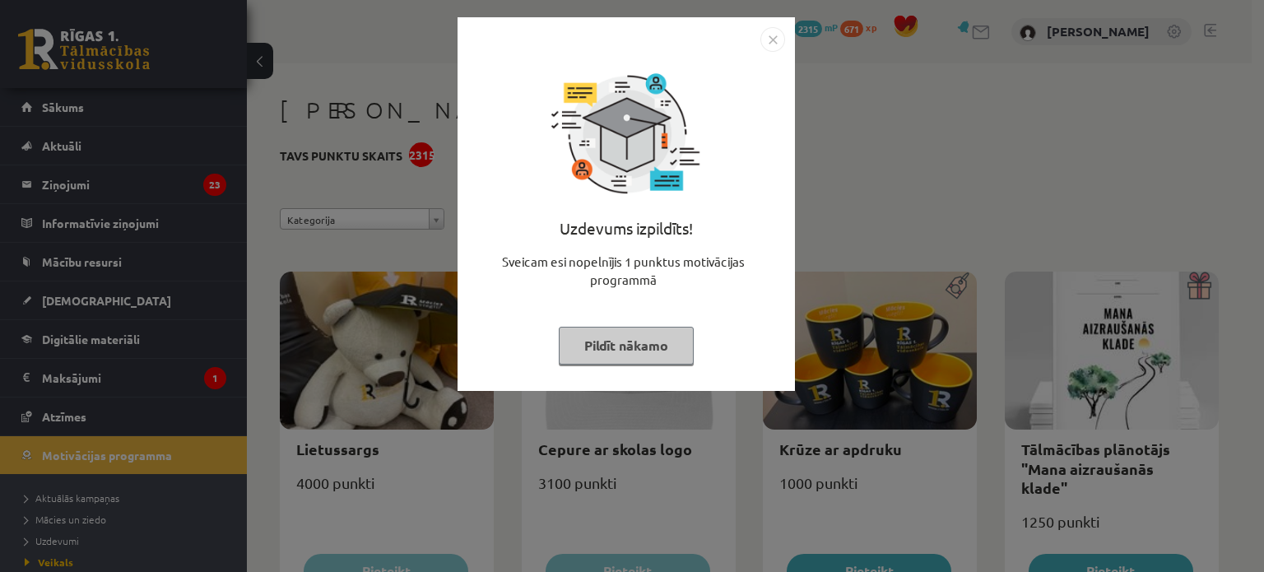
click at [655, 338] on button "Pildīt nākamo" at bounding box center [626, 346] width 135 height 38
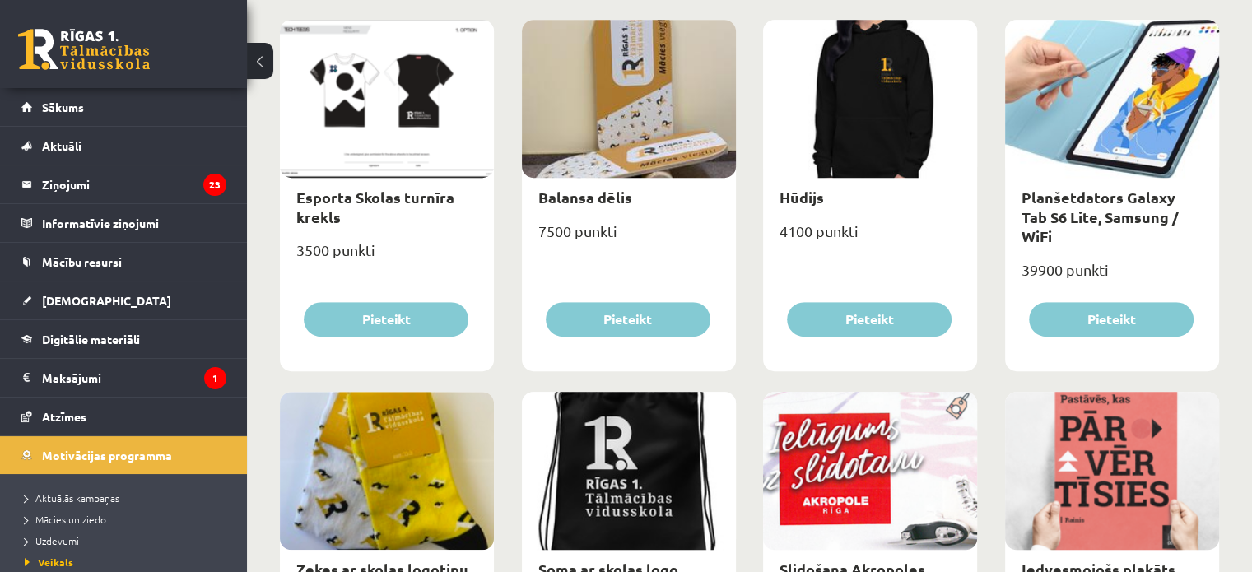
scroll to position [1070, 0]
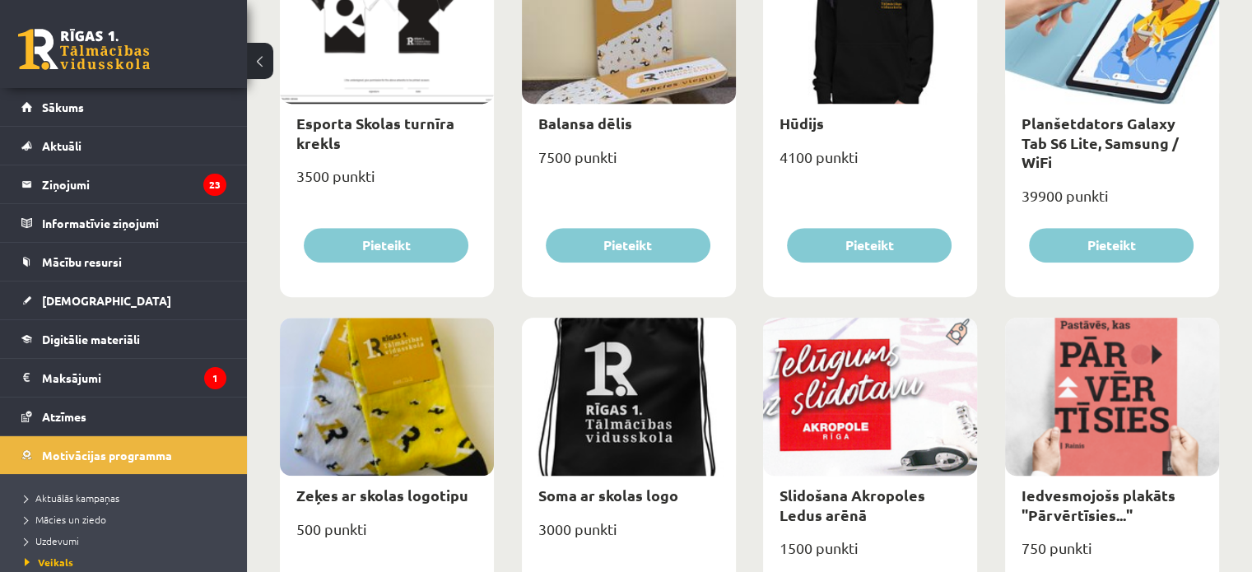
drag, startPoint x: 825, startPoint y: 392, endPoint x: 1217, endPoint y: 355, distance: 393.5
click at [1217, 355] on div at bounding box center [1112, 397] width 214 height 158
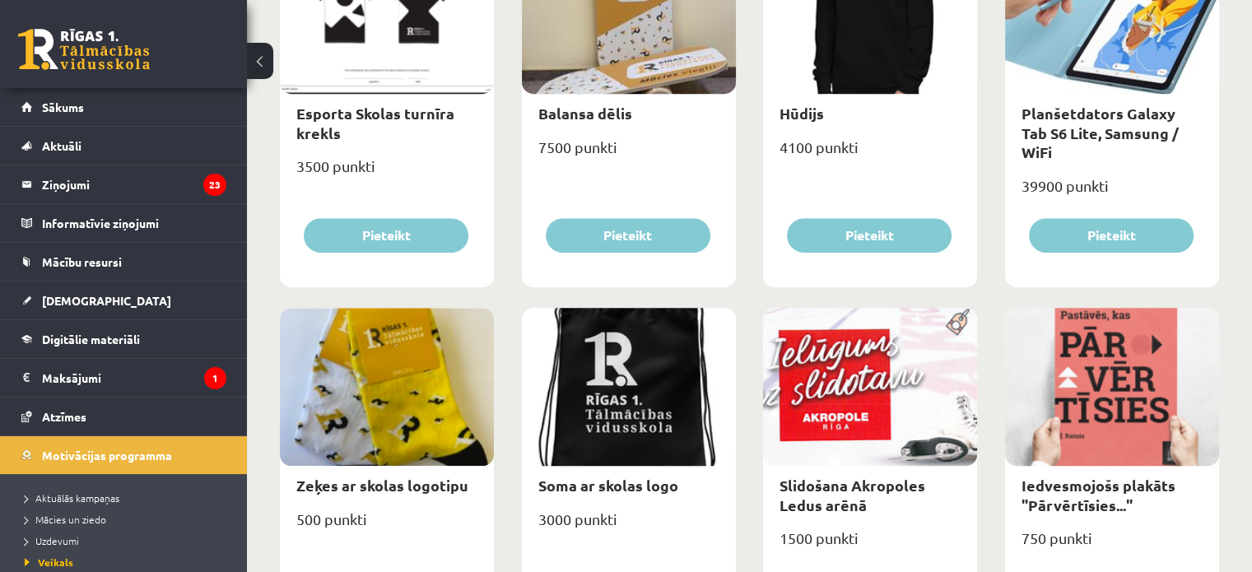
scroll to position [1051, 0]
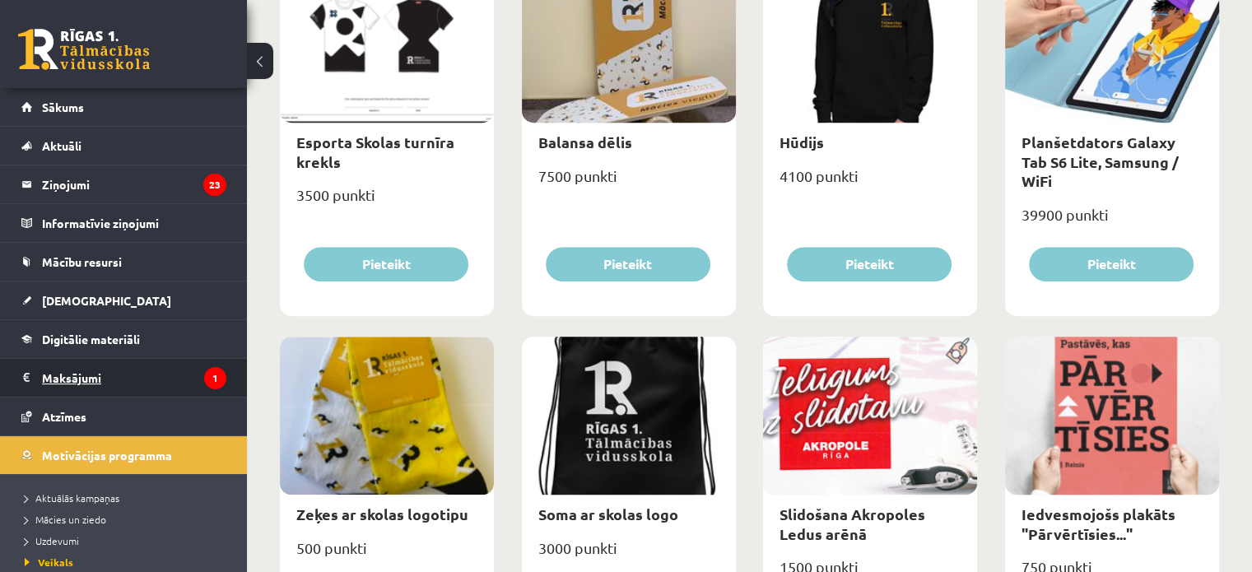
click at [47, 384] on legend "Maksājumi 1" at bounding box center [134, 378] width 184 height 38
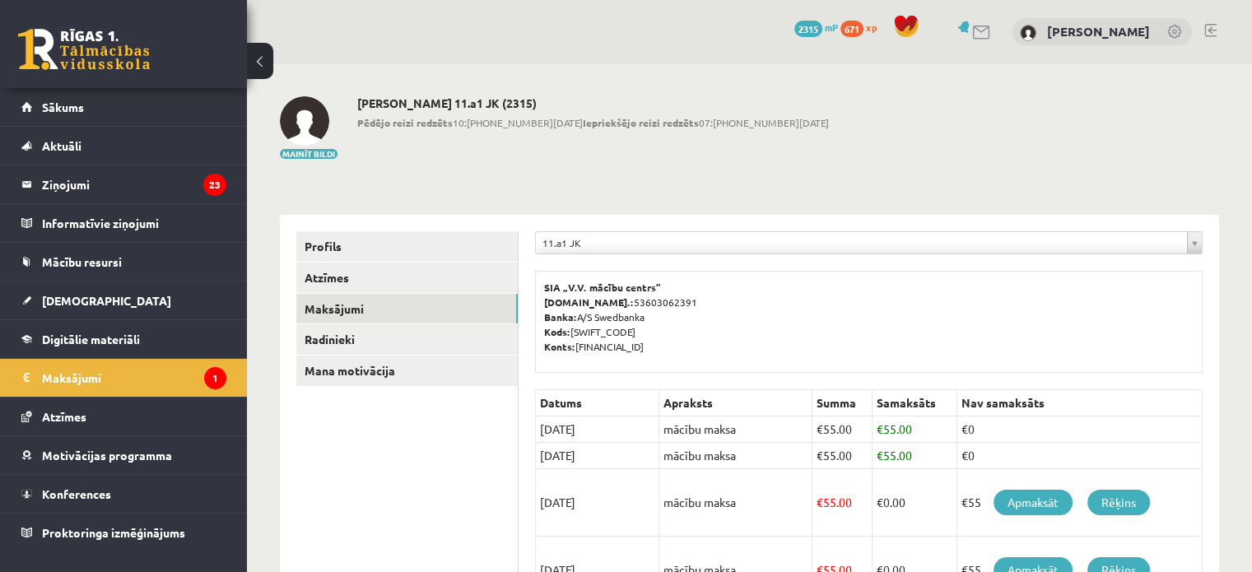
scroll to position [468, 0]
